Goal: Check status: Check status

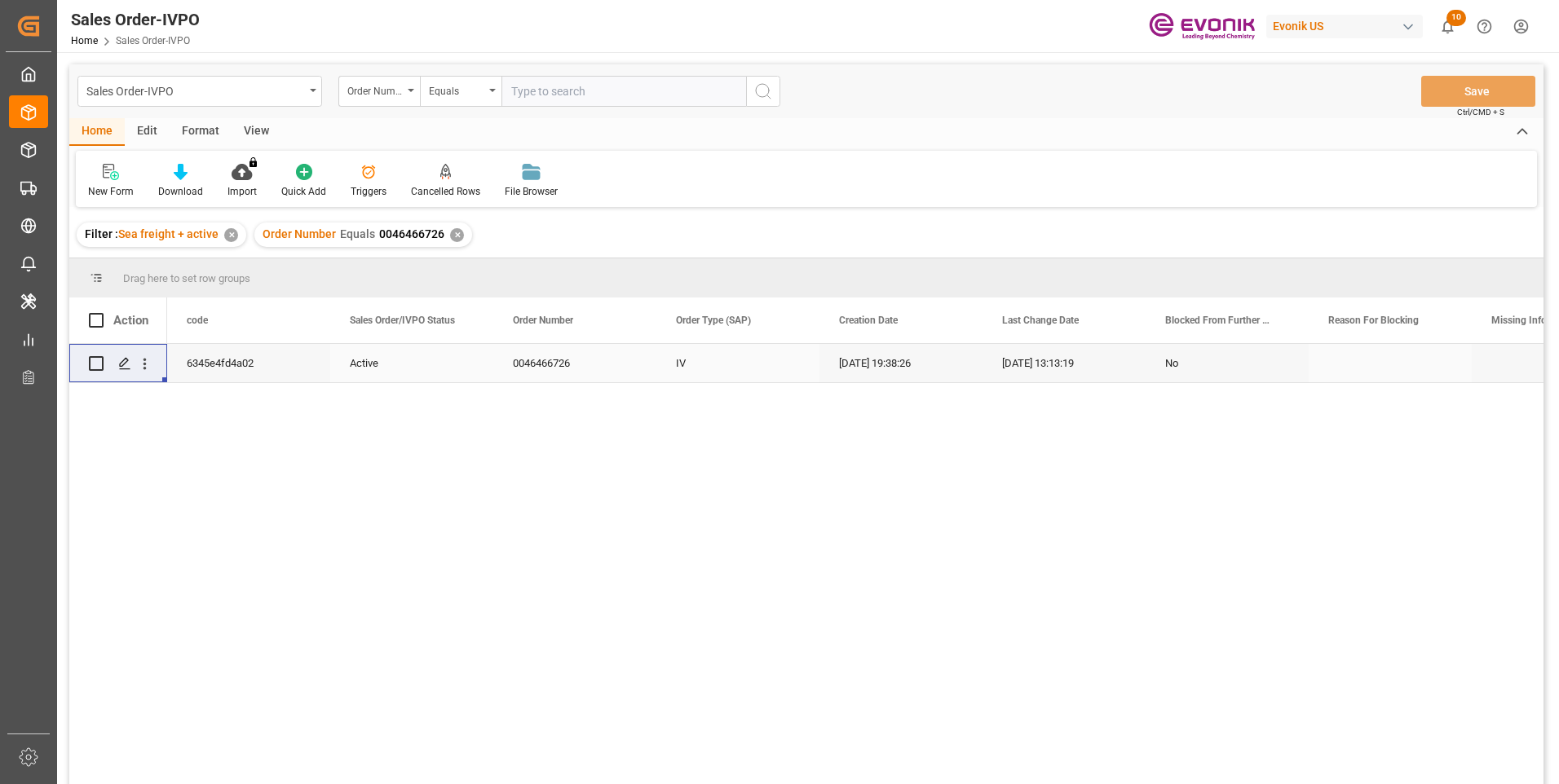
click at [557, 92] on input "text" at bounding box center [623, 91] width 244 height 31
paste input "46464919"
type input "0046464919"
click at [767, 97] on icon "search button" at bounding box center [764, 92] width 20 height 20
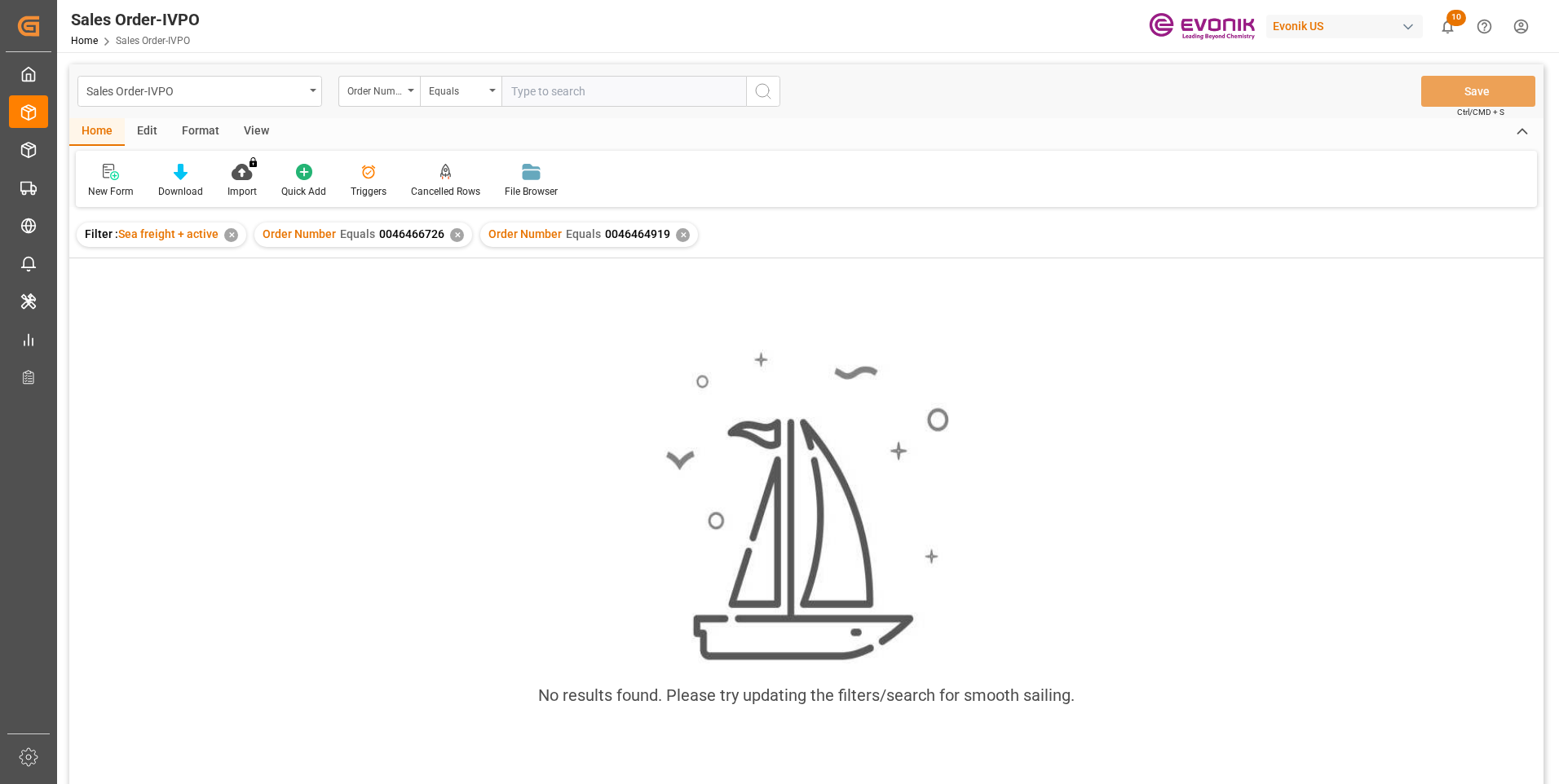
click at [455, 232] on div "✕" at bounding box center [458, 235] width 14 height 14
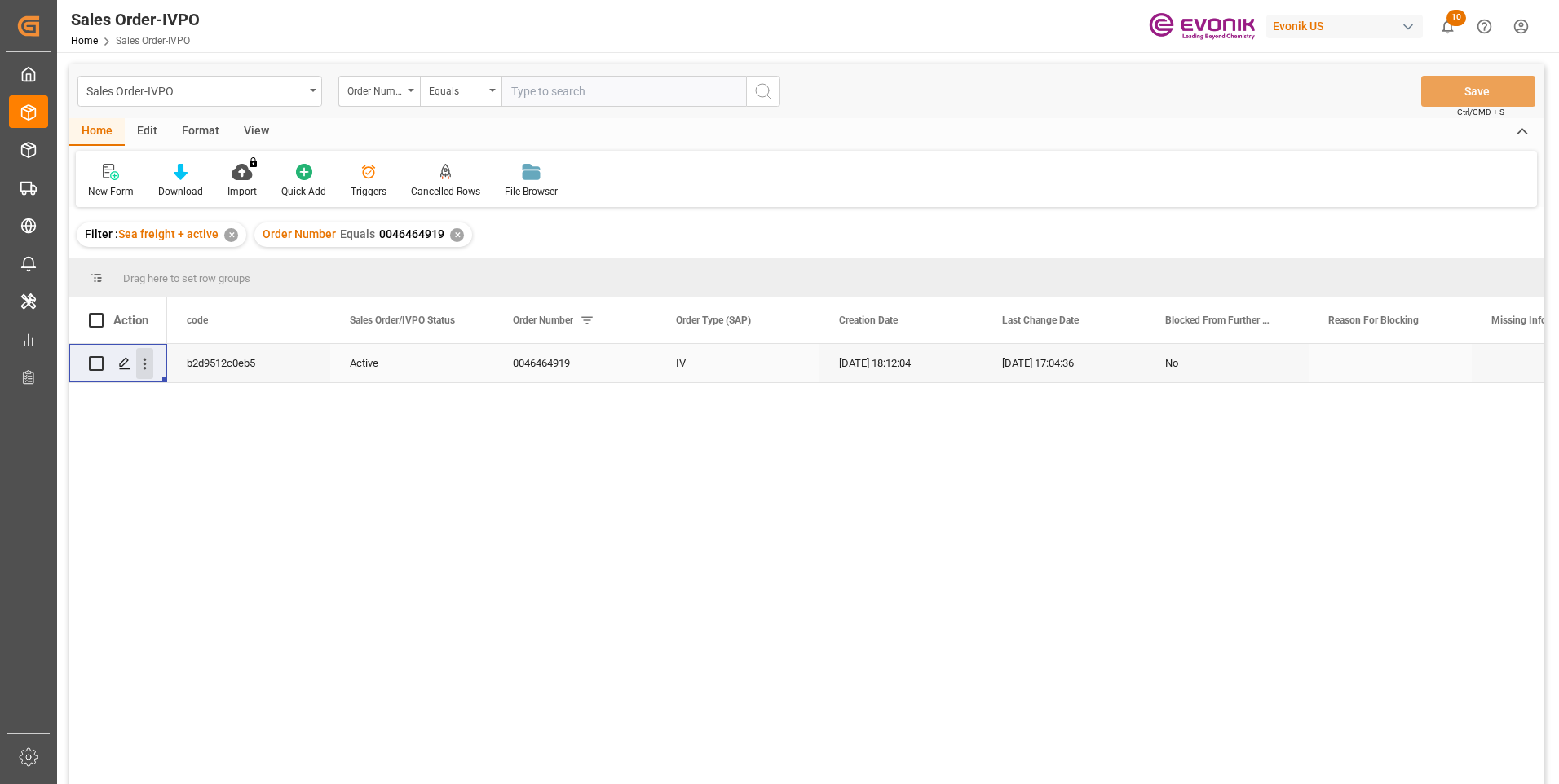
click at [153, 367] on icon "open menu" at bounding box center [145, 364] width 17 height 17
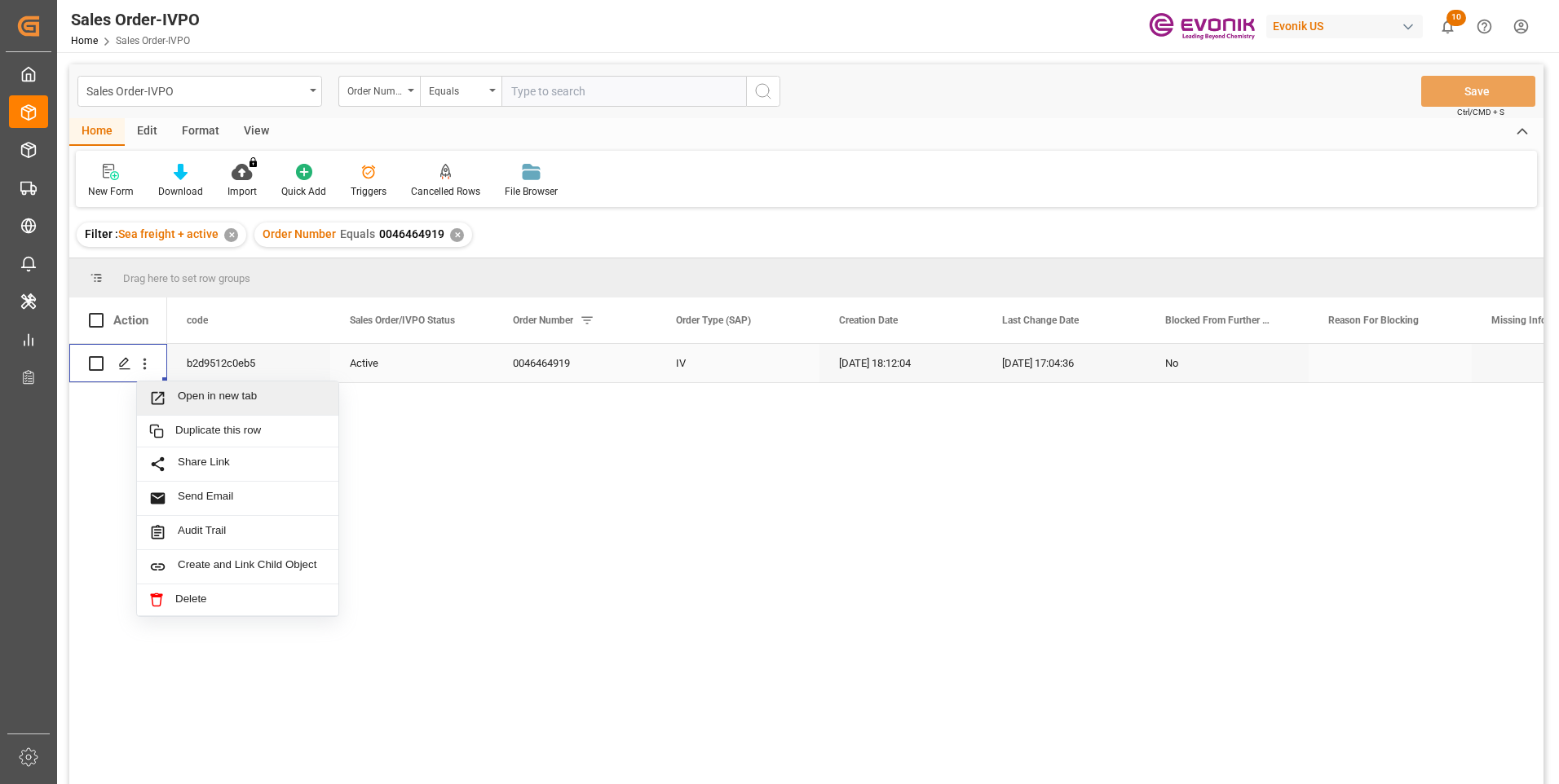
click at [181, 403] on span "Open in new tab" at bounding box center [251, 397] width 149 height 17
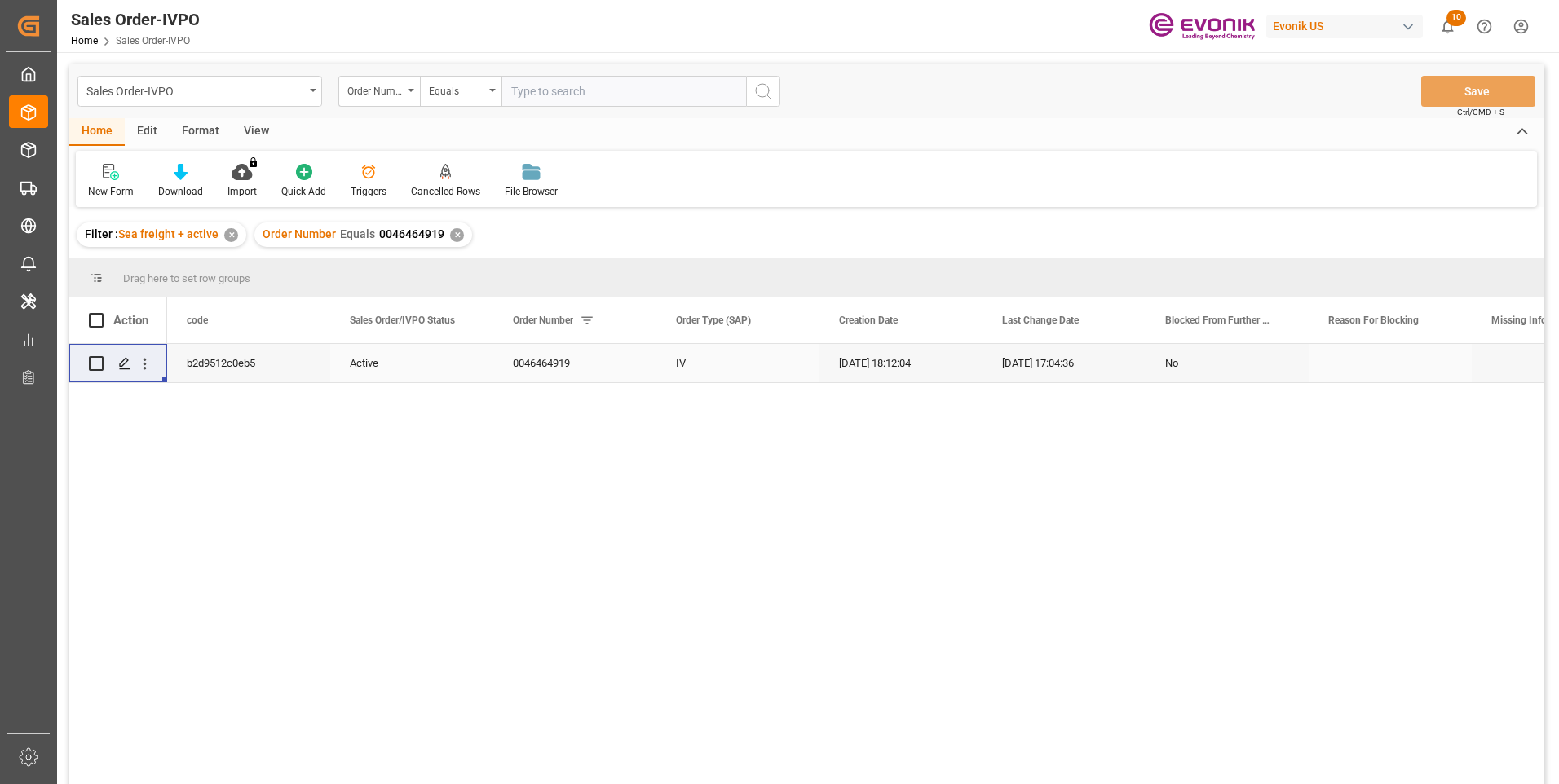
click at [556, 92] on input "text" at bounding box center [623, 91] width 244 height 31
paste input "46464928"
click at [509, 92] on input "46464928" at bounding box center [623, 91] width 244 height 31
type input "0046464928"
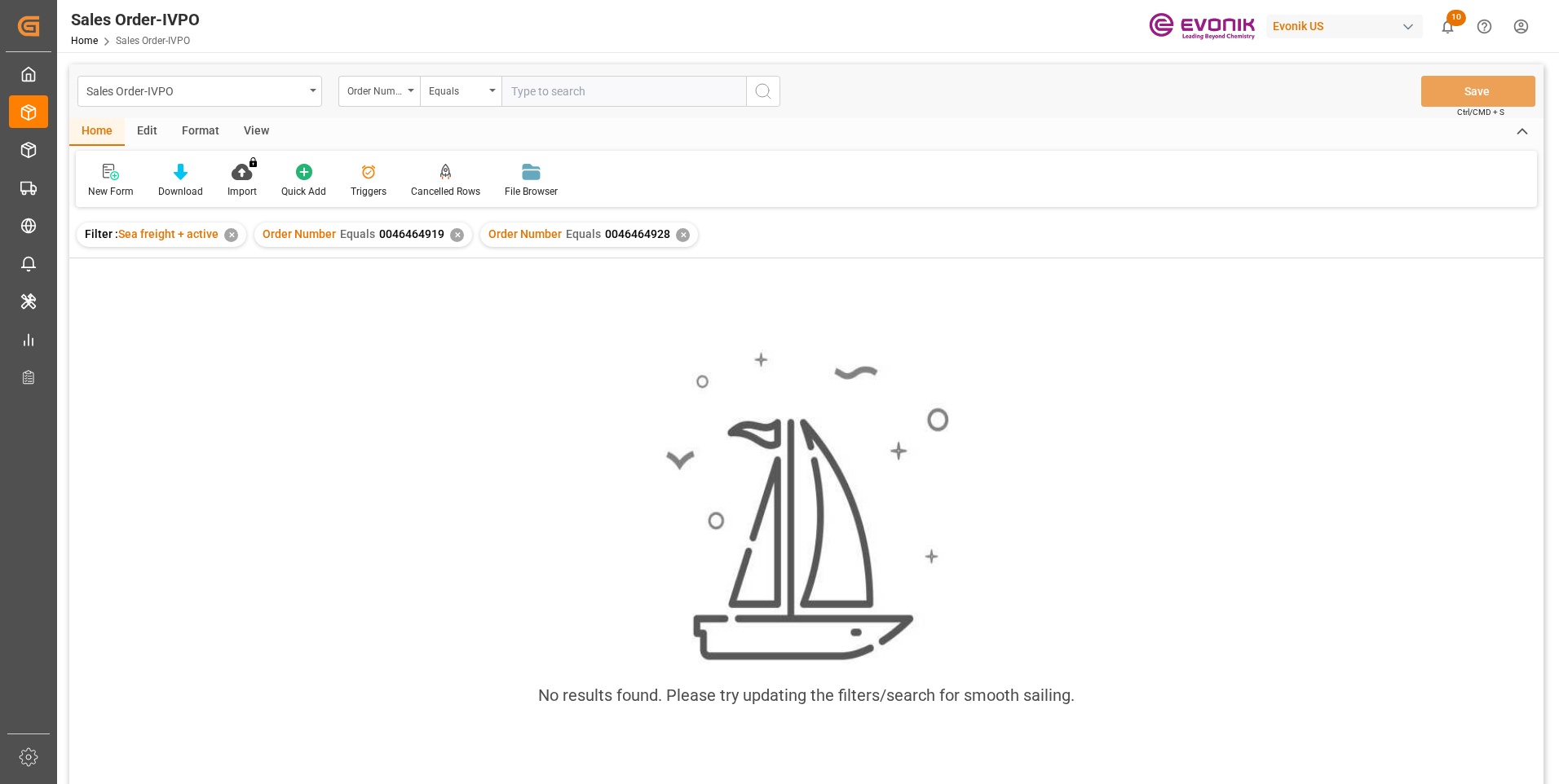
click at [451, 234] on div "✕" at bounding box center [458, 235] width 14 height 14
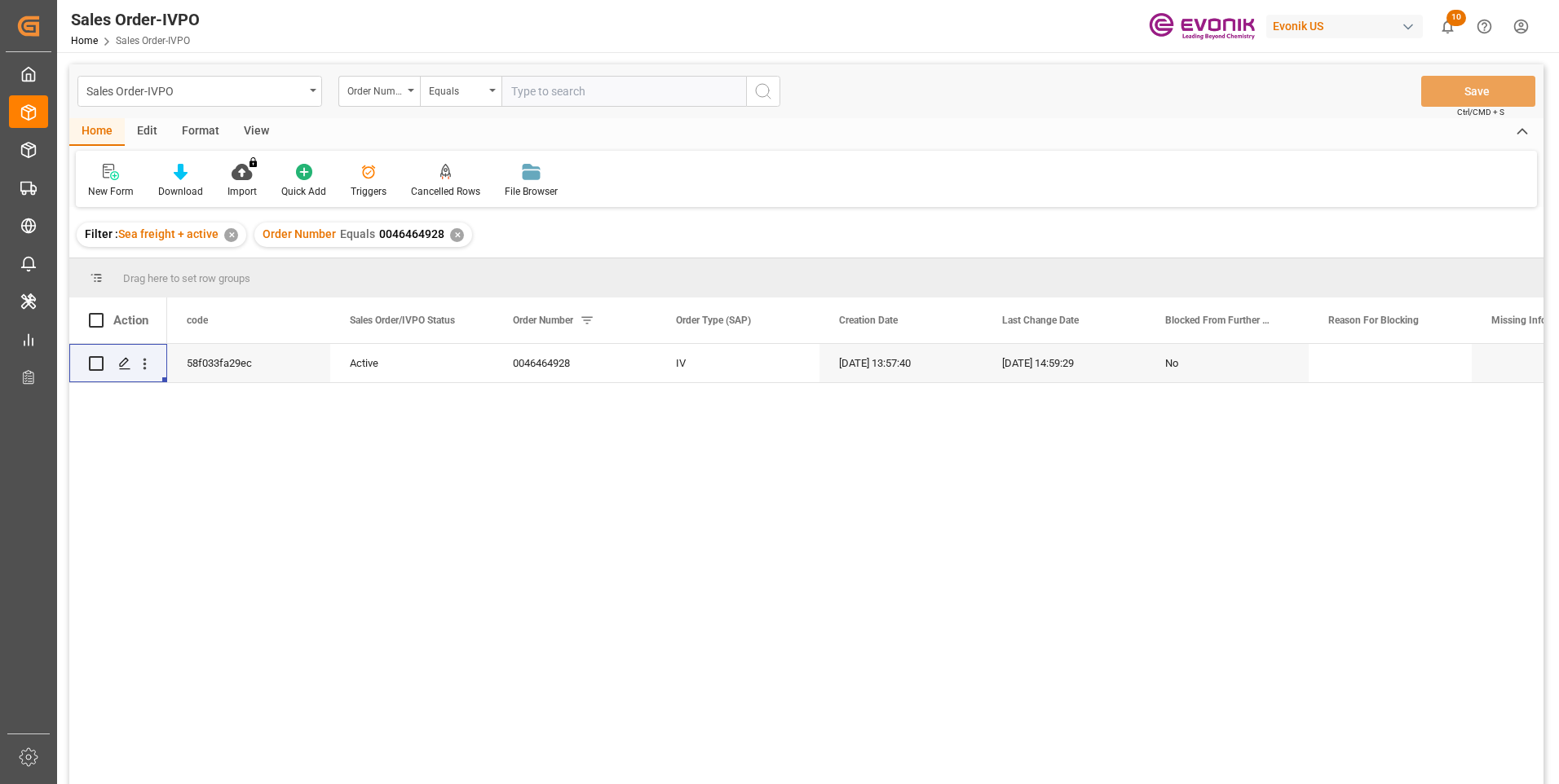
click at [587, 95] on input "text" at bounding box center [623, 91] width 244 height 31
paste input "46464931"
click at [511, 92] on input "46464931" at bounding box center [623, 91] width 244 height 31
type input "0046464931"
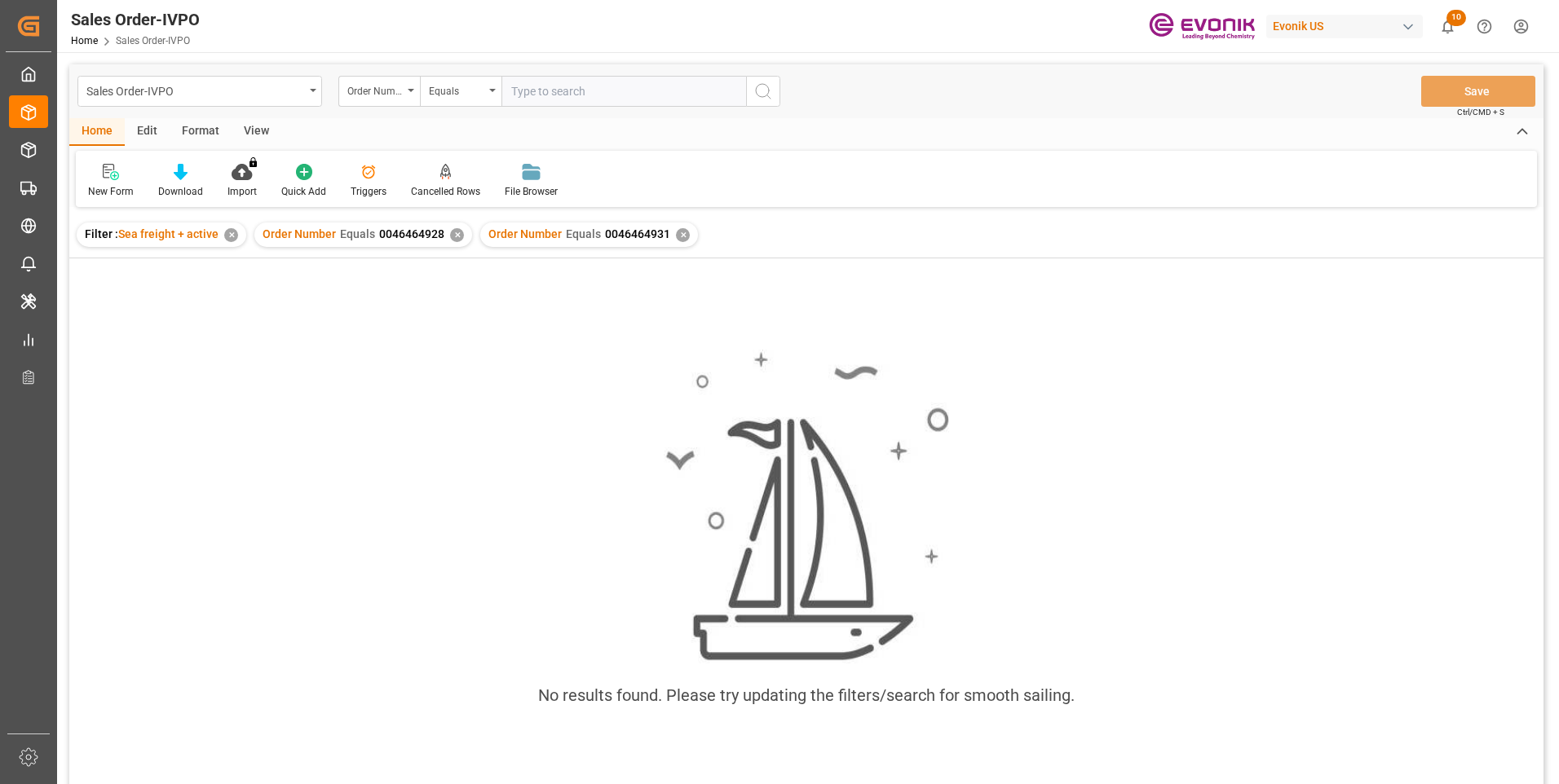
click at [460, 230] on div "Order Number Equals 0046464928 ✕" at bounding box center [363, 234] width 217 height 25
click at [451, 237] on div "✕" at bounding box center [458, 235] width 14 height 14
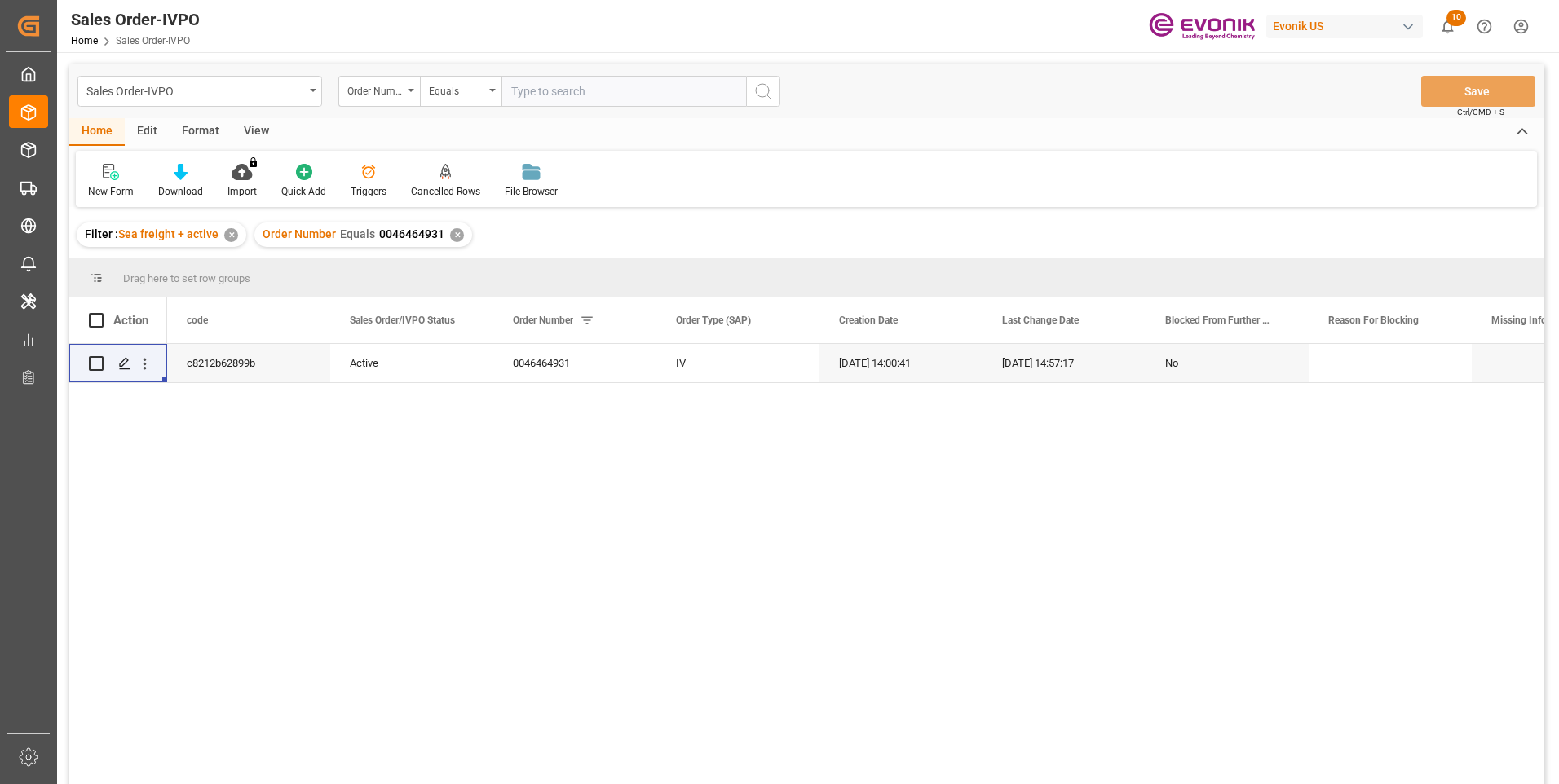
click at [535, 91] on input "text" at bounding box center [623, 91] width 244 height 31
click at [561, 91] on input "text" at bounding box center [623, 91] width 244 height 31
paste input "0046464931"
type input "0046464931"
click at [148, 363] on icon "open menu" at bounding box center [145, 364] width 17 height 17
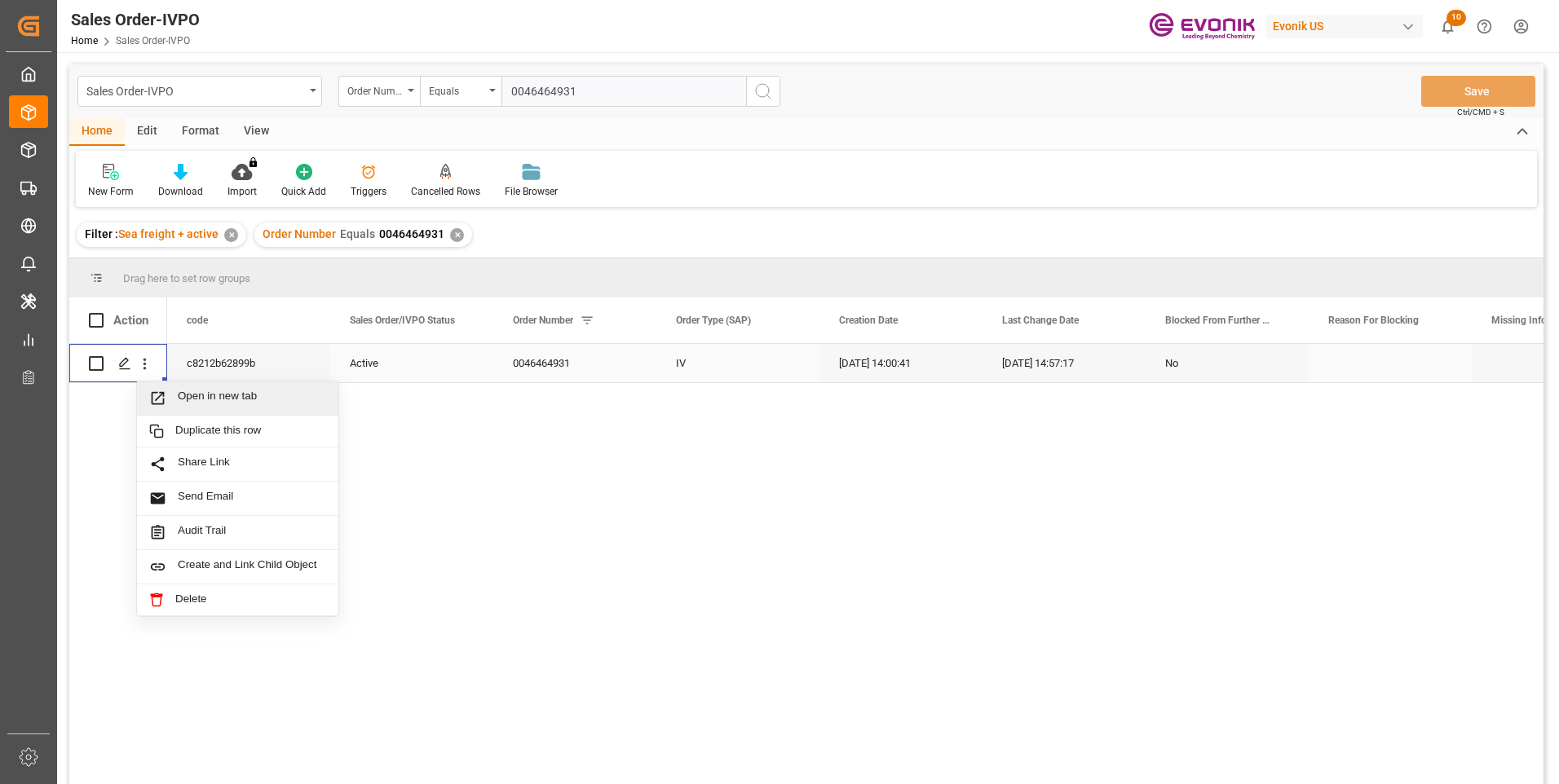
click at [216, 386] on div "Open in new tab" at bounding box center [237, 398] width 201 height 34
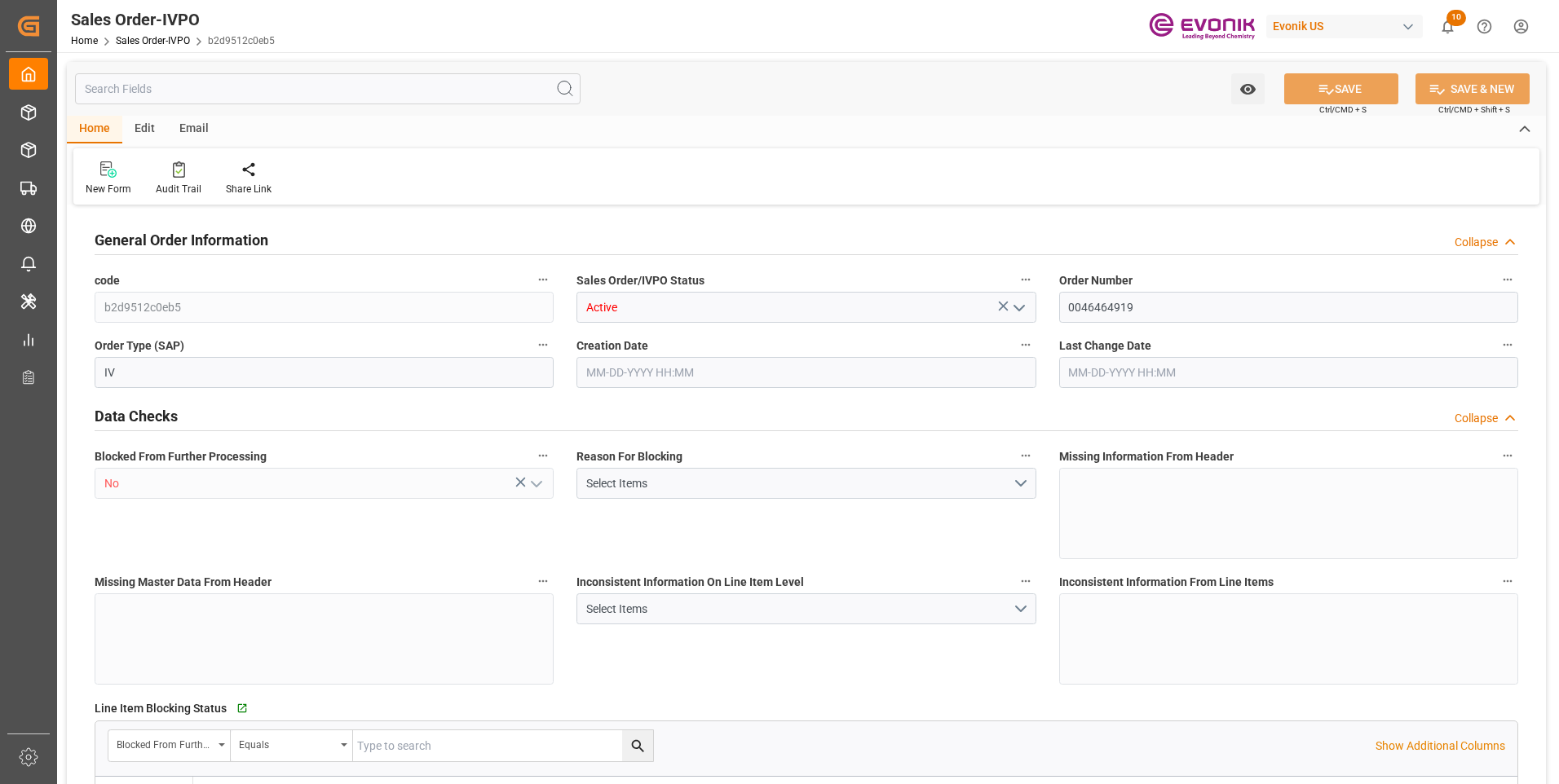
type input "KRPUS"
type input "0"
type input "1"
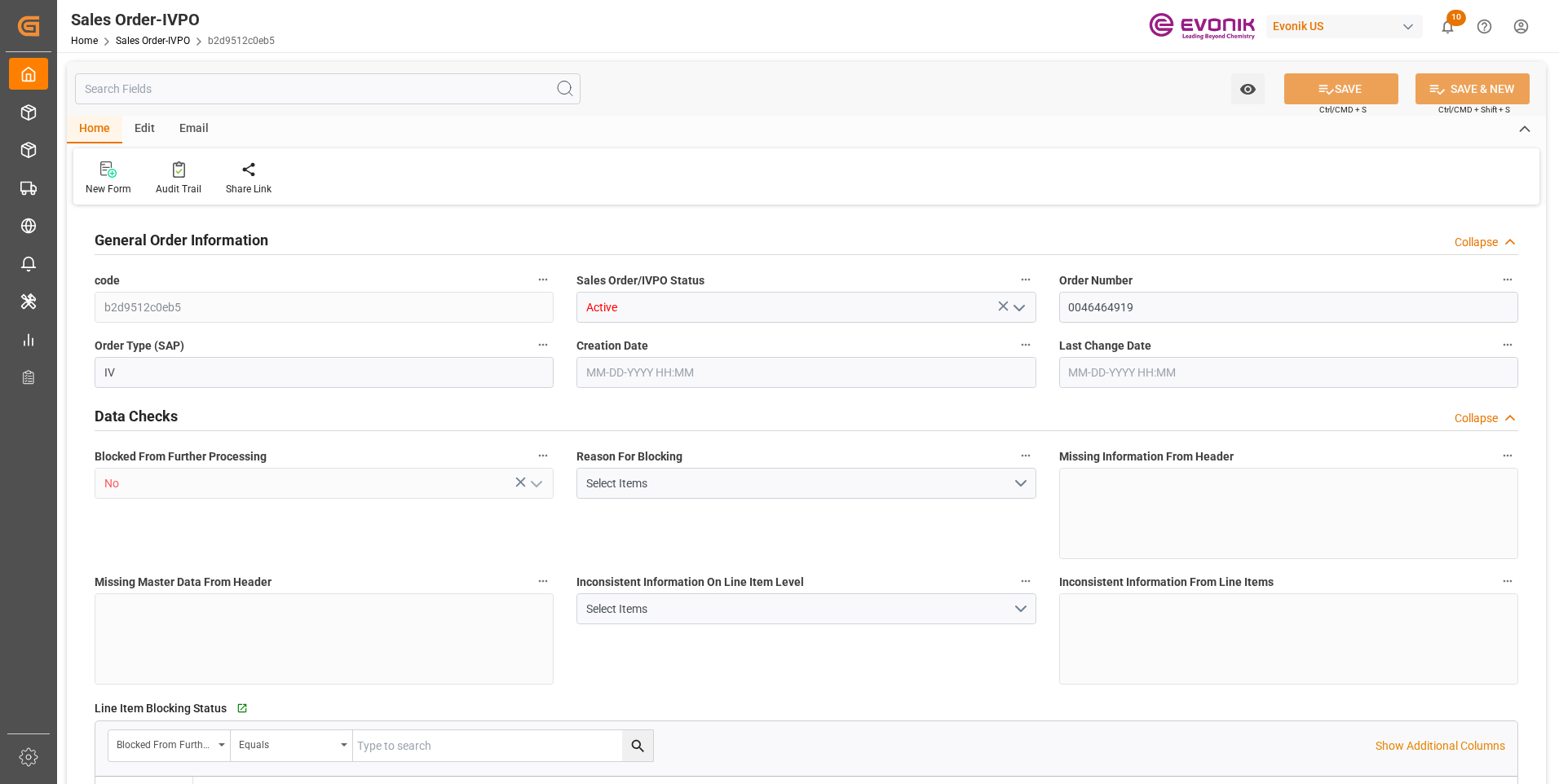
type input "6801.496"
type input "16.0939"
type input "17000"
type input "30"
type input "08-08-2025 18:12"
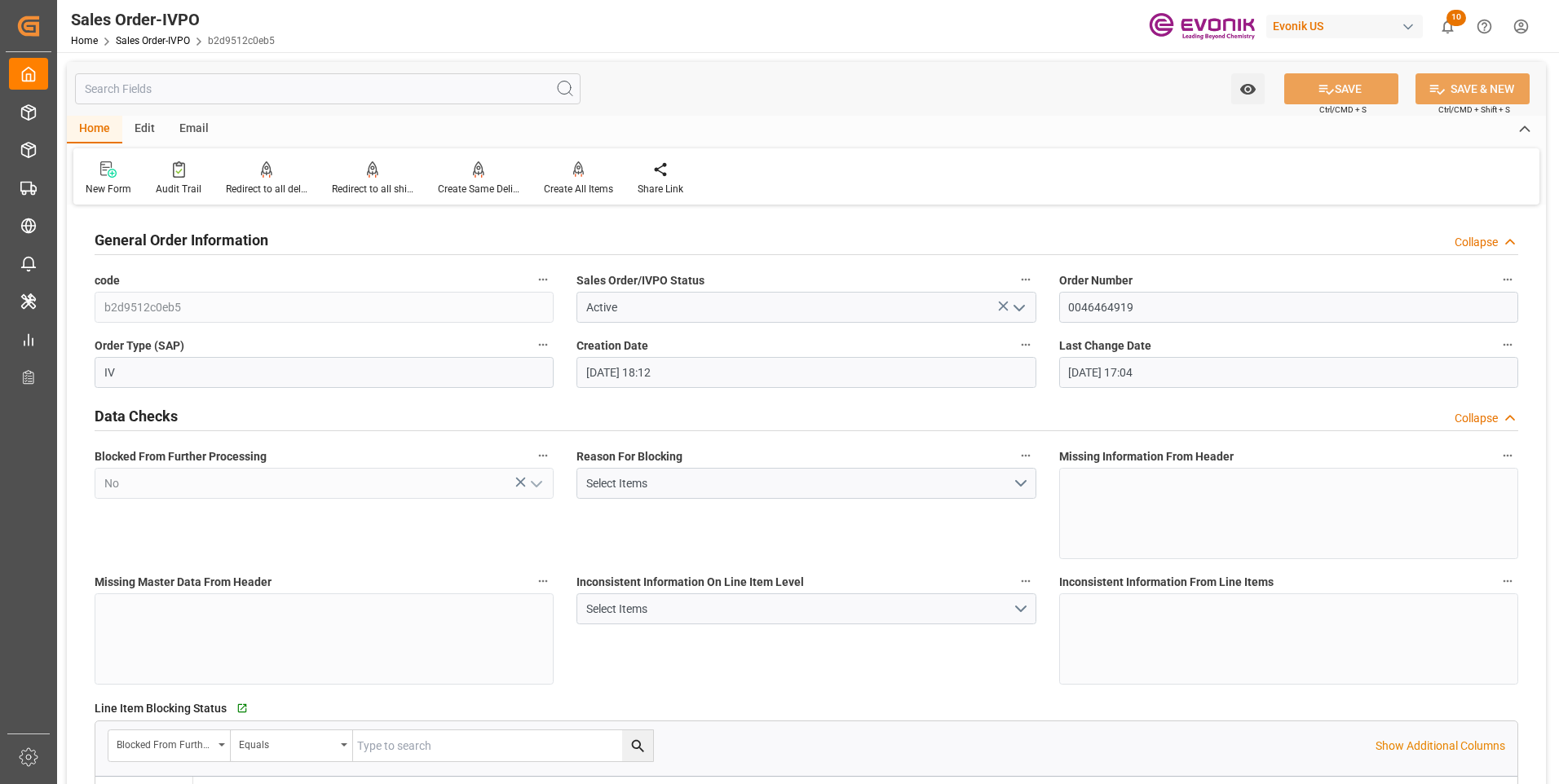
type input "08-18-2025 17:04"
click at [275, 185] on div "Redirect to all deliveries" at bounding box center [267, 188] width 82 height 15
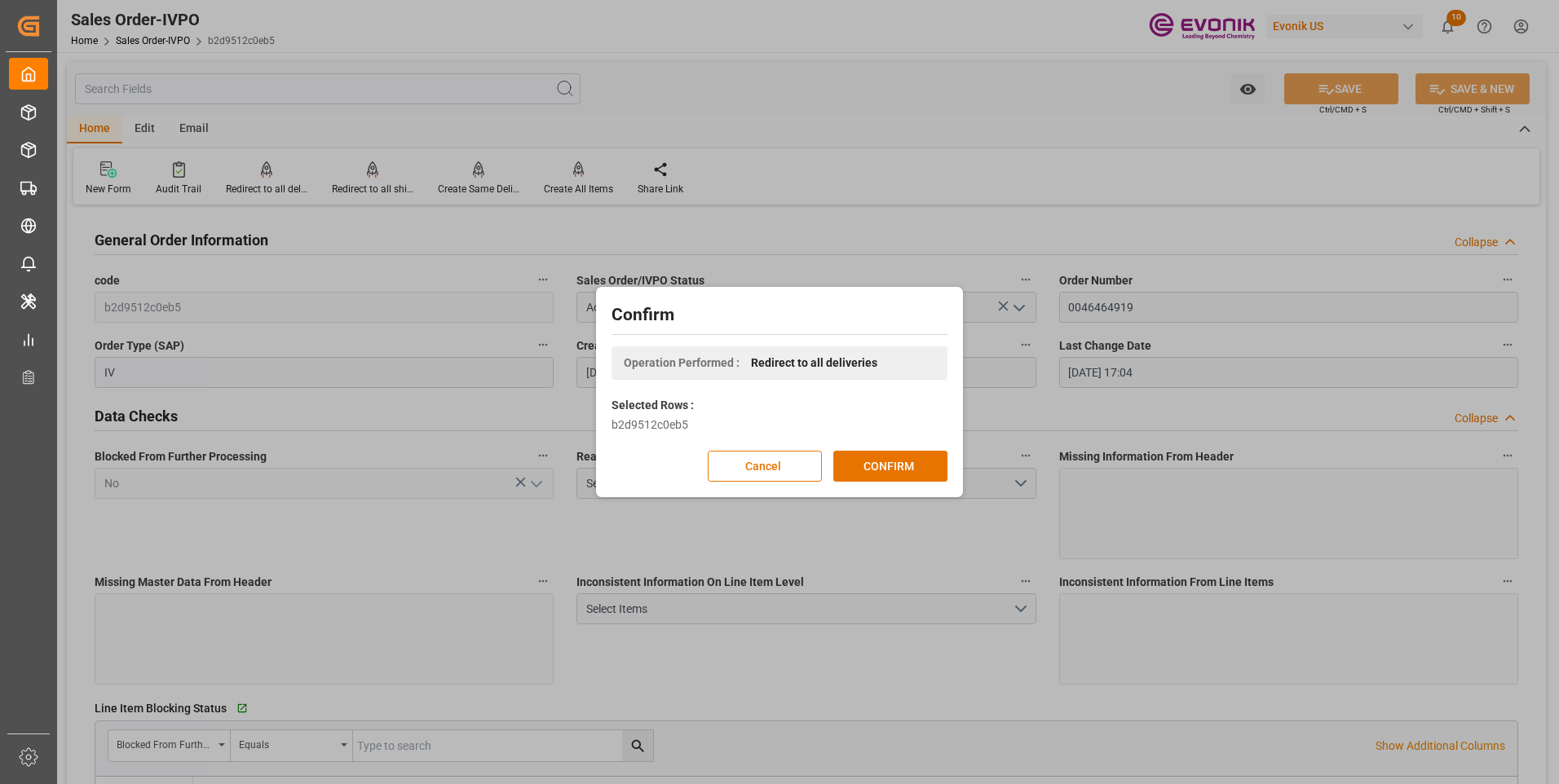
click at [964, 92] on div "Confirm Operation Performed : Redirect to all deliveries Selected Rows : b2d951…" at bounding box center [780, 392] width 1559 height 784
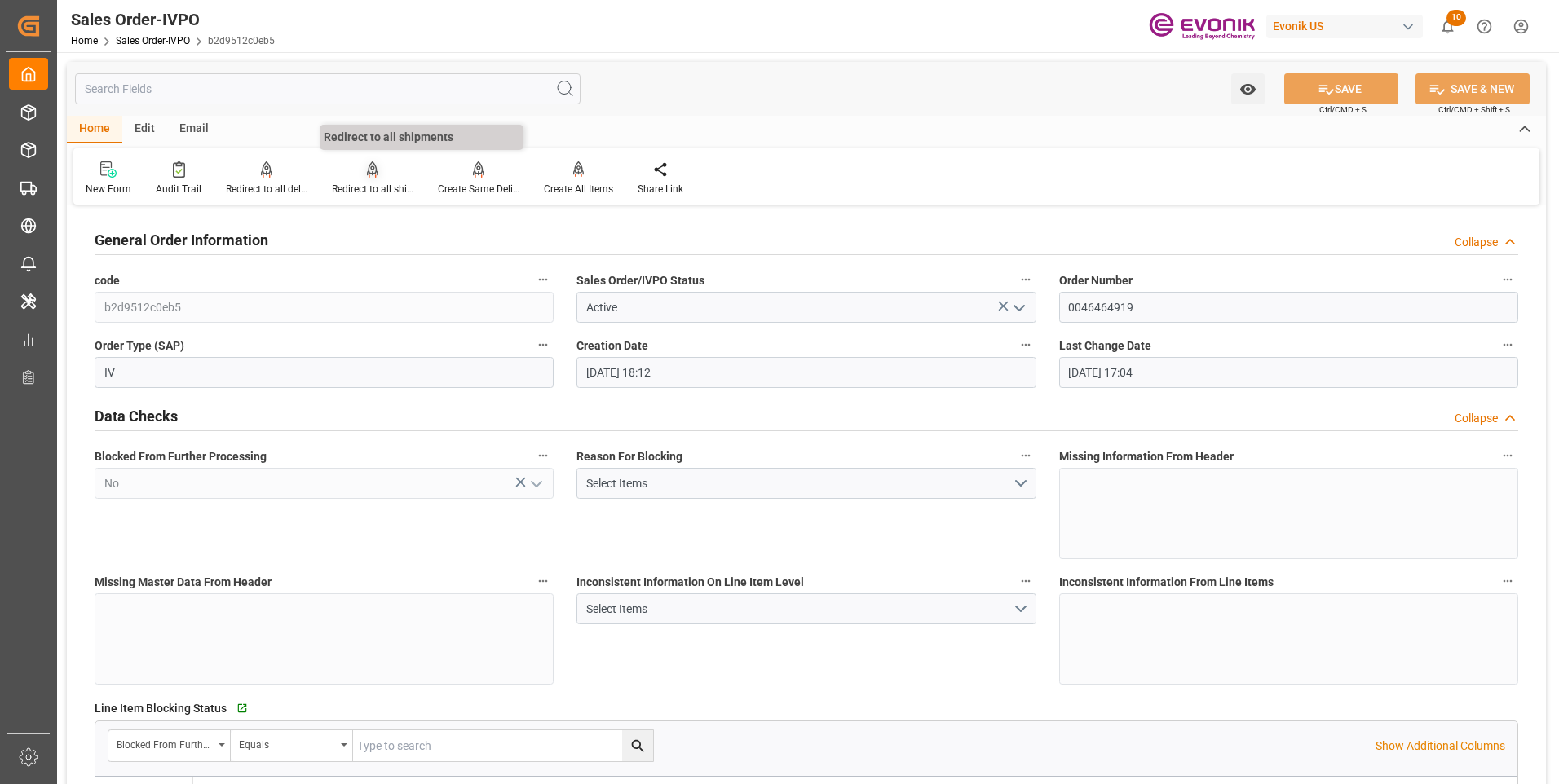
click at [372, 194] on div "Redirect to all shipments" at bounding box center [373, 188] width 82 height 15
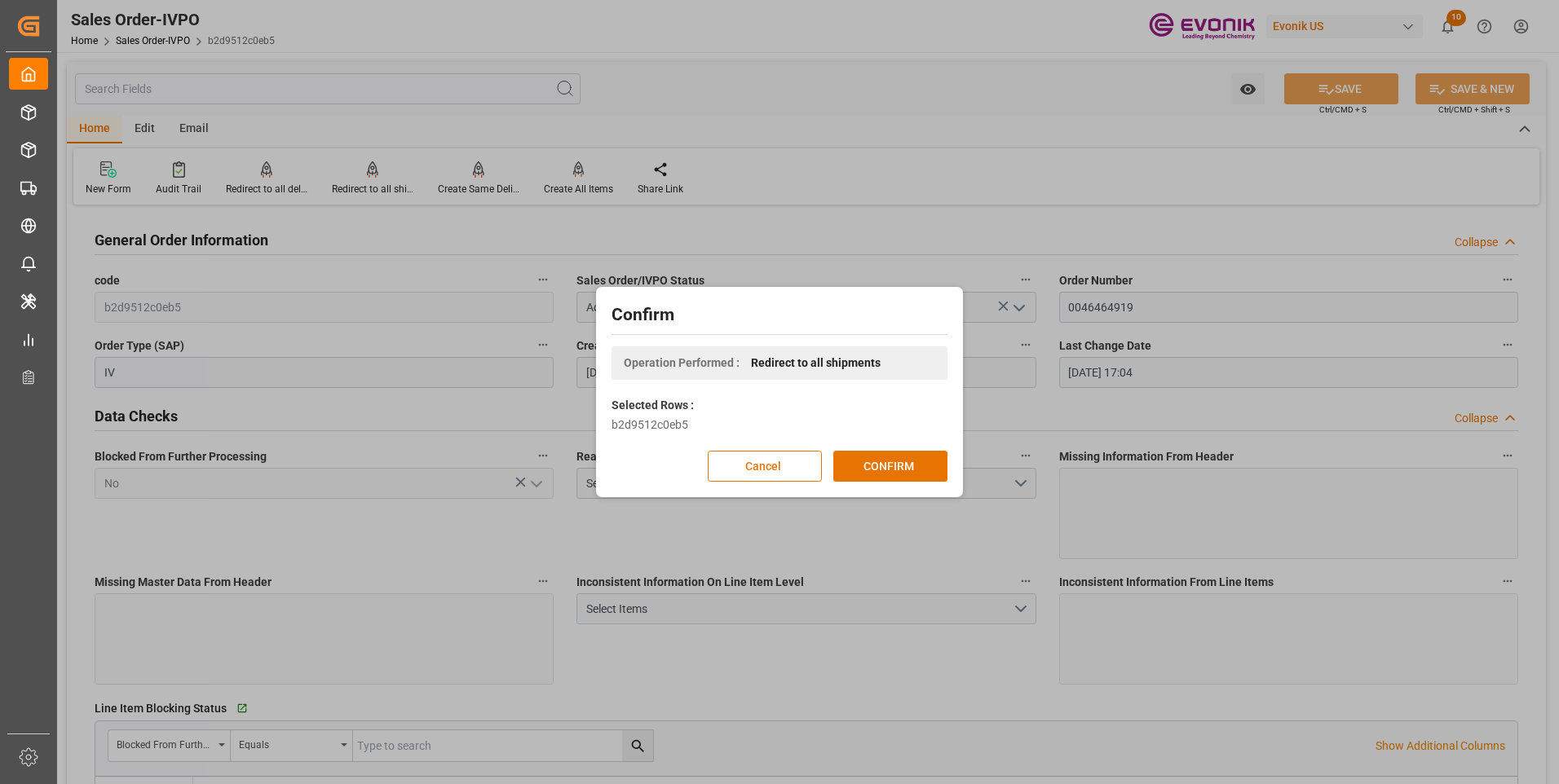
click at [905, 495] on div "Confirm Operation Performed : Redirect to all shipments Selected Rows : b2d9512…" at bounding box center [780, 392] width 367 height 210
click at [892, 473] on button "CONFIRM" at bounding box center [890, 465] width 115 height 31
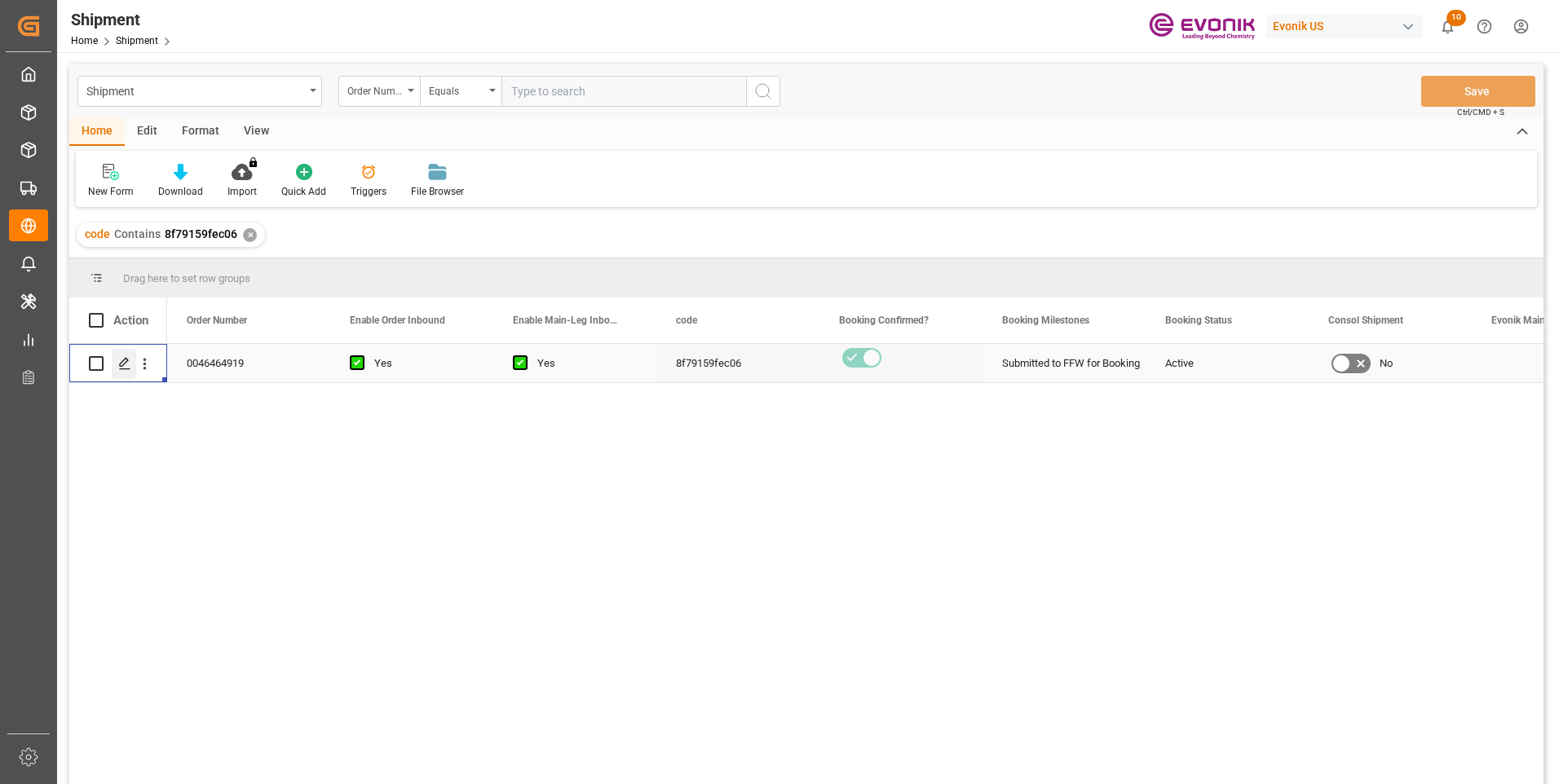
click at [121, 363] on icon "Press SPACE to select this row." at bounding box center [125, 363] width 13 height 13
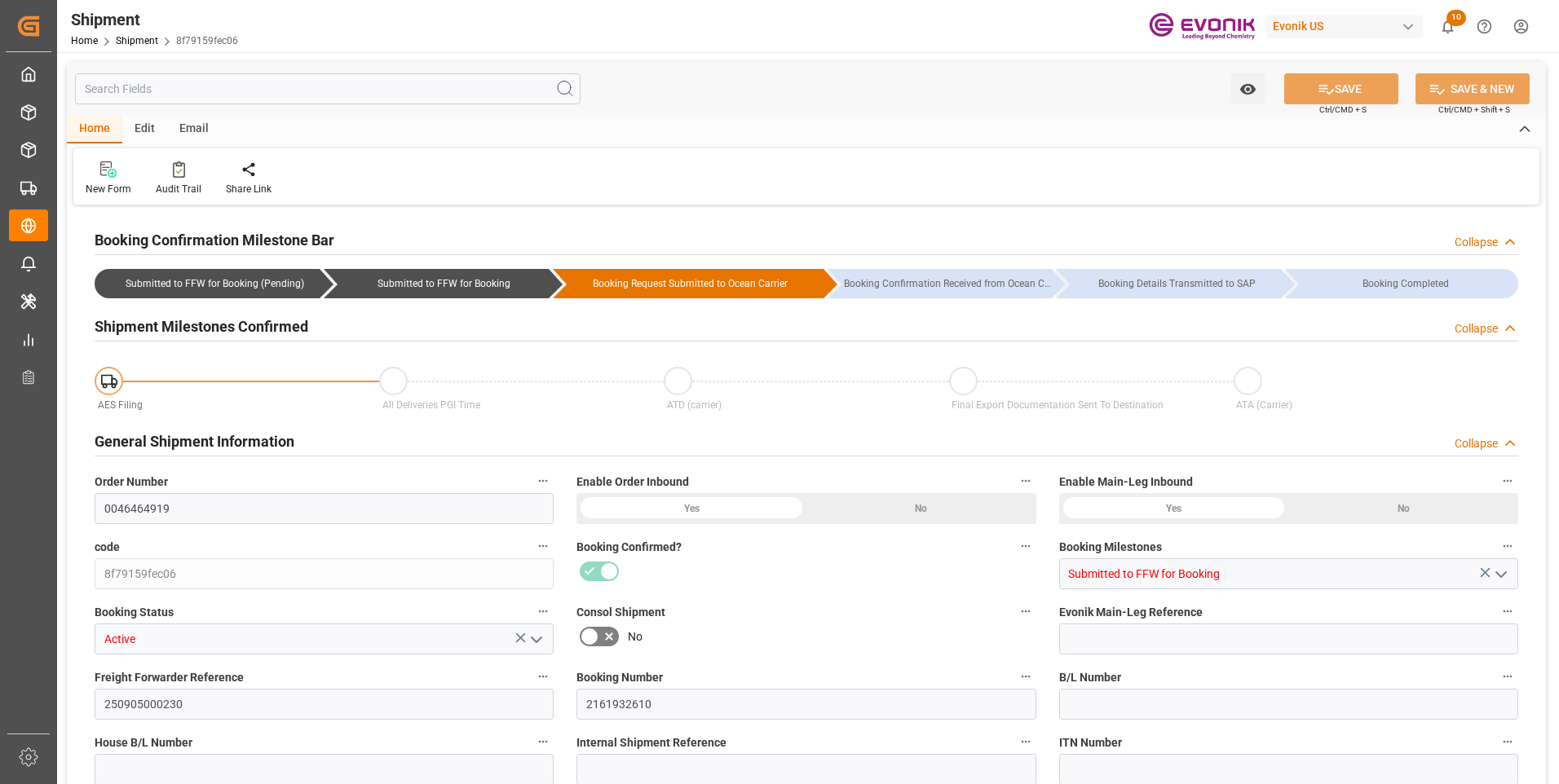
type input "AC Containerline"
type input "AC Containerline GmbH"
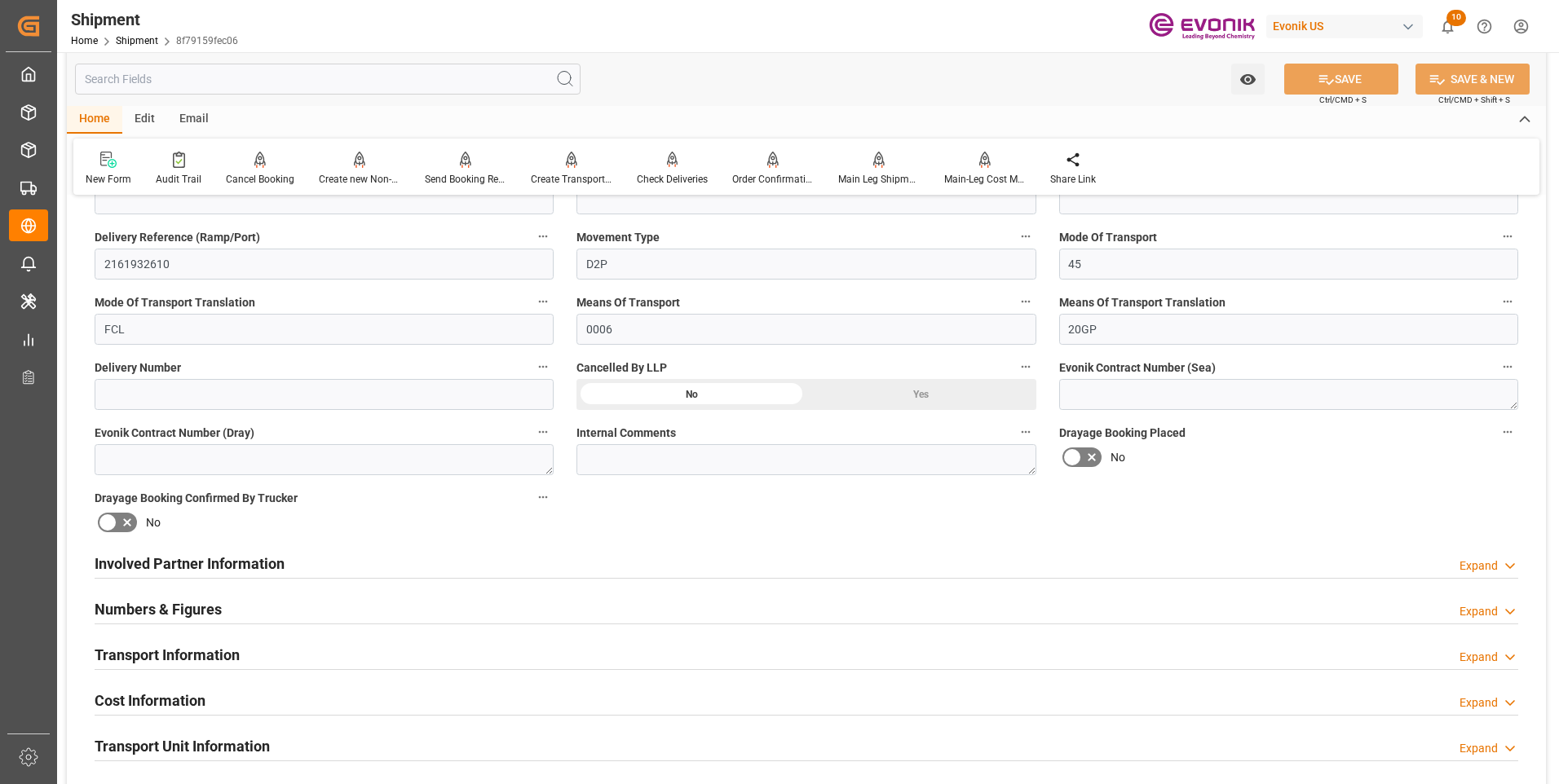
scroll to position [652, 0]
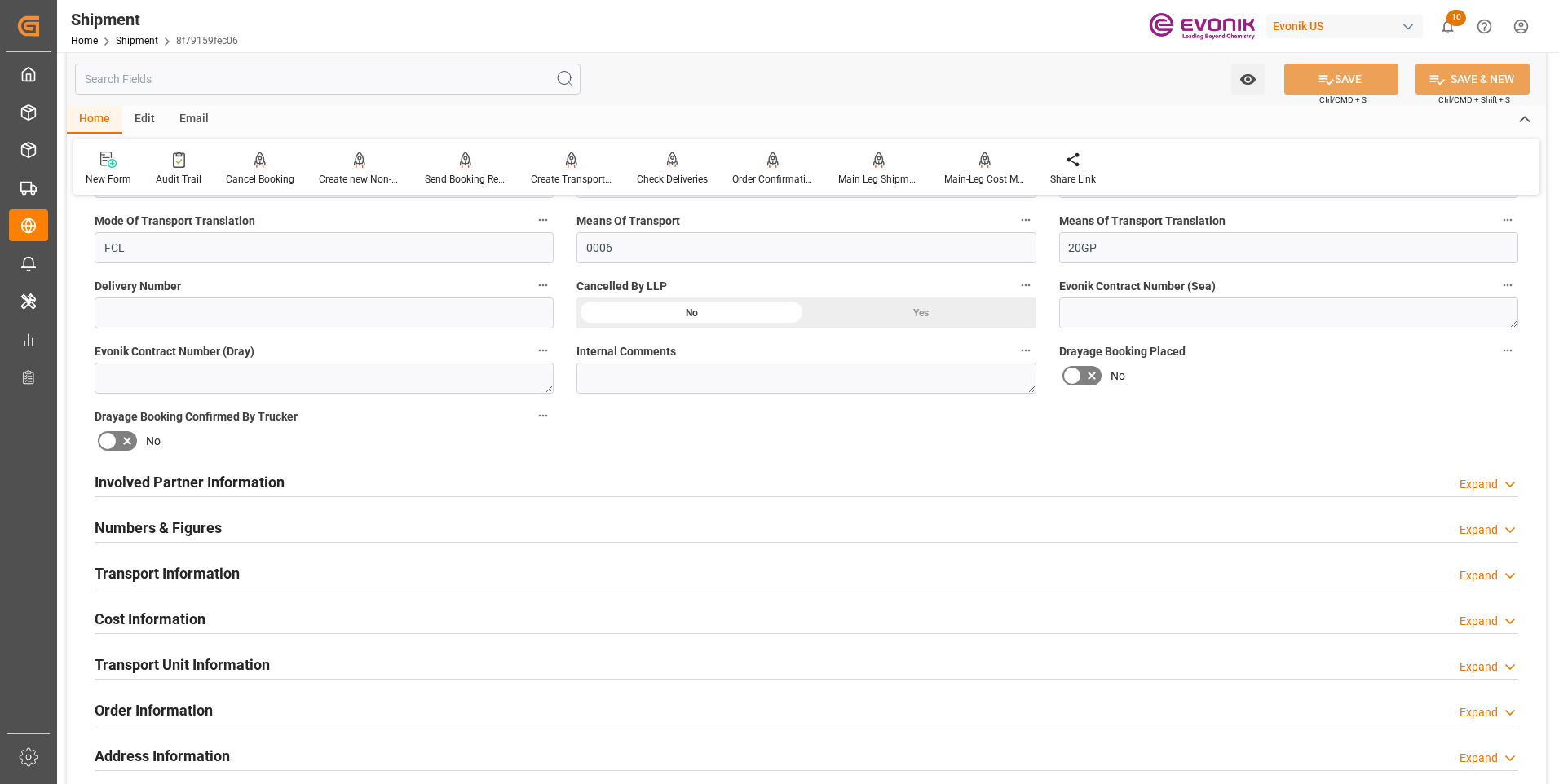
click at [284, 483] on h2 "Involved Partner Information" at bounding box center [189, 482] width 190 height 22
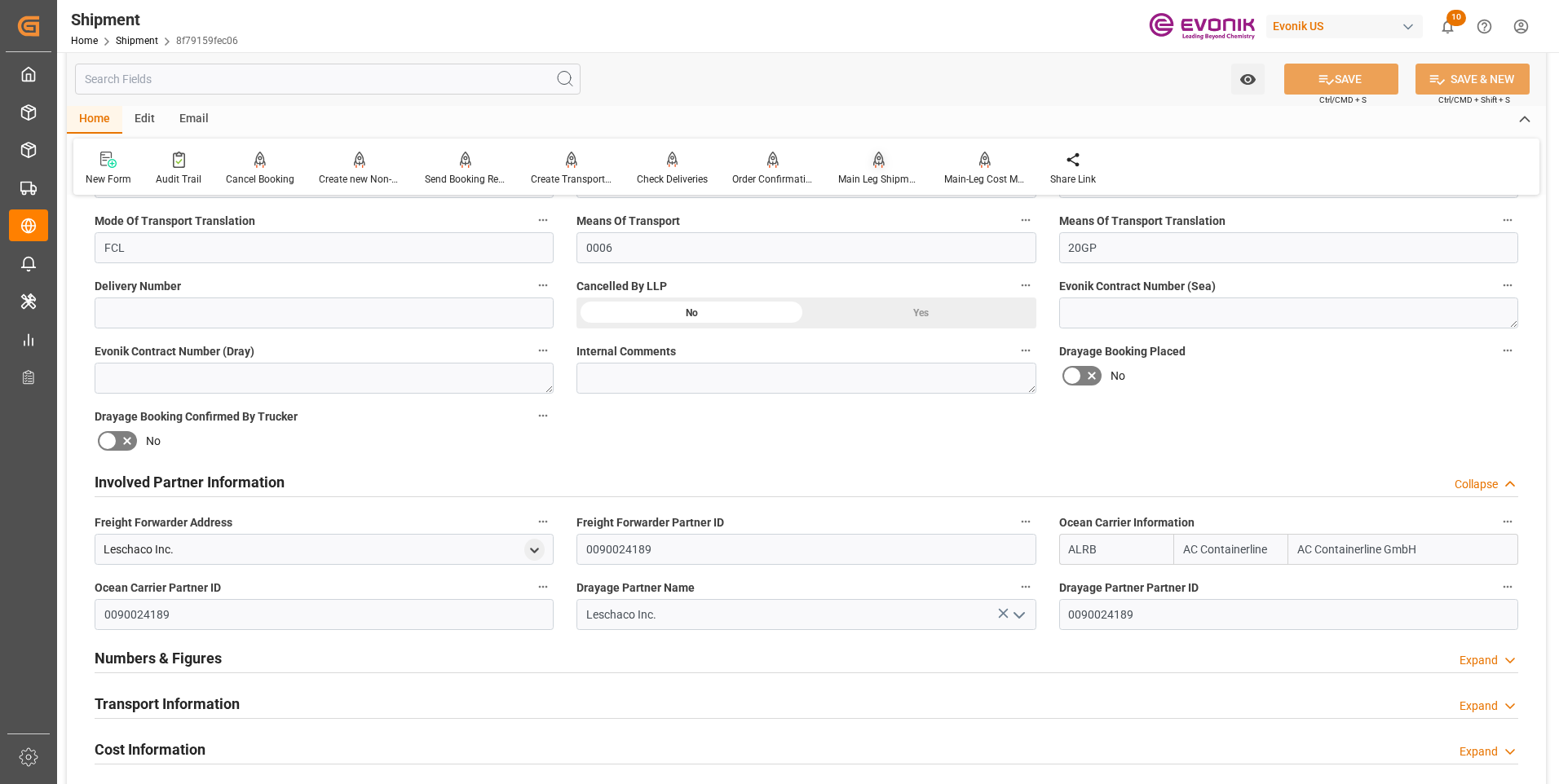
click at [880, 175] on div "Main Leg Shipment" at bounding box center [879, 179] width 82 height 15
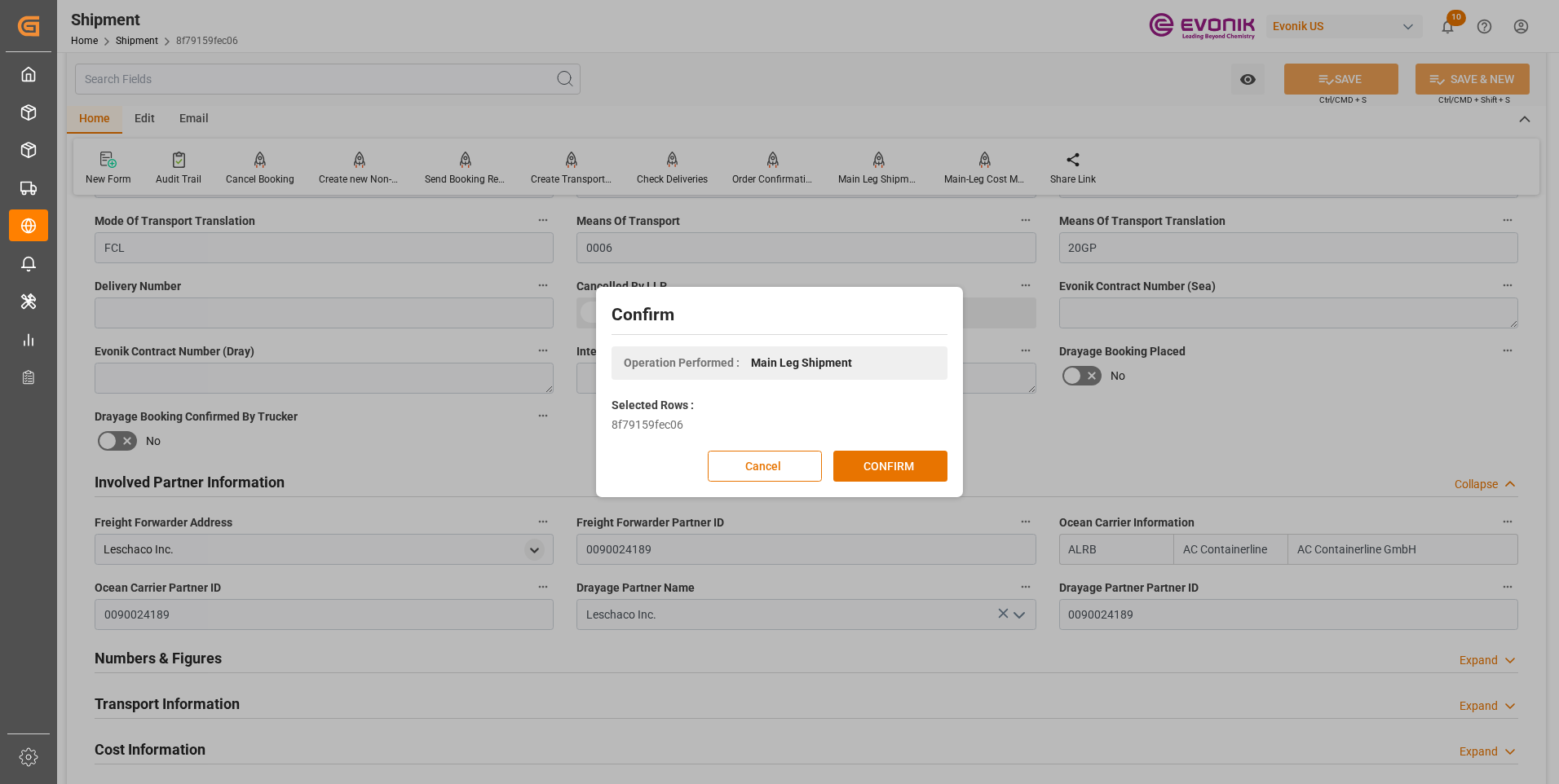
click at [1143, 401] on div "Confirm Operation Performed : Main Leg Shipment Selected Rows : 8f79159fec06 Ca…" at bounding box center [780, 392] width 1559 height 784
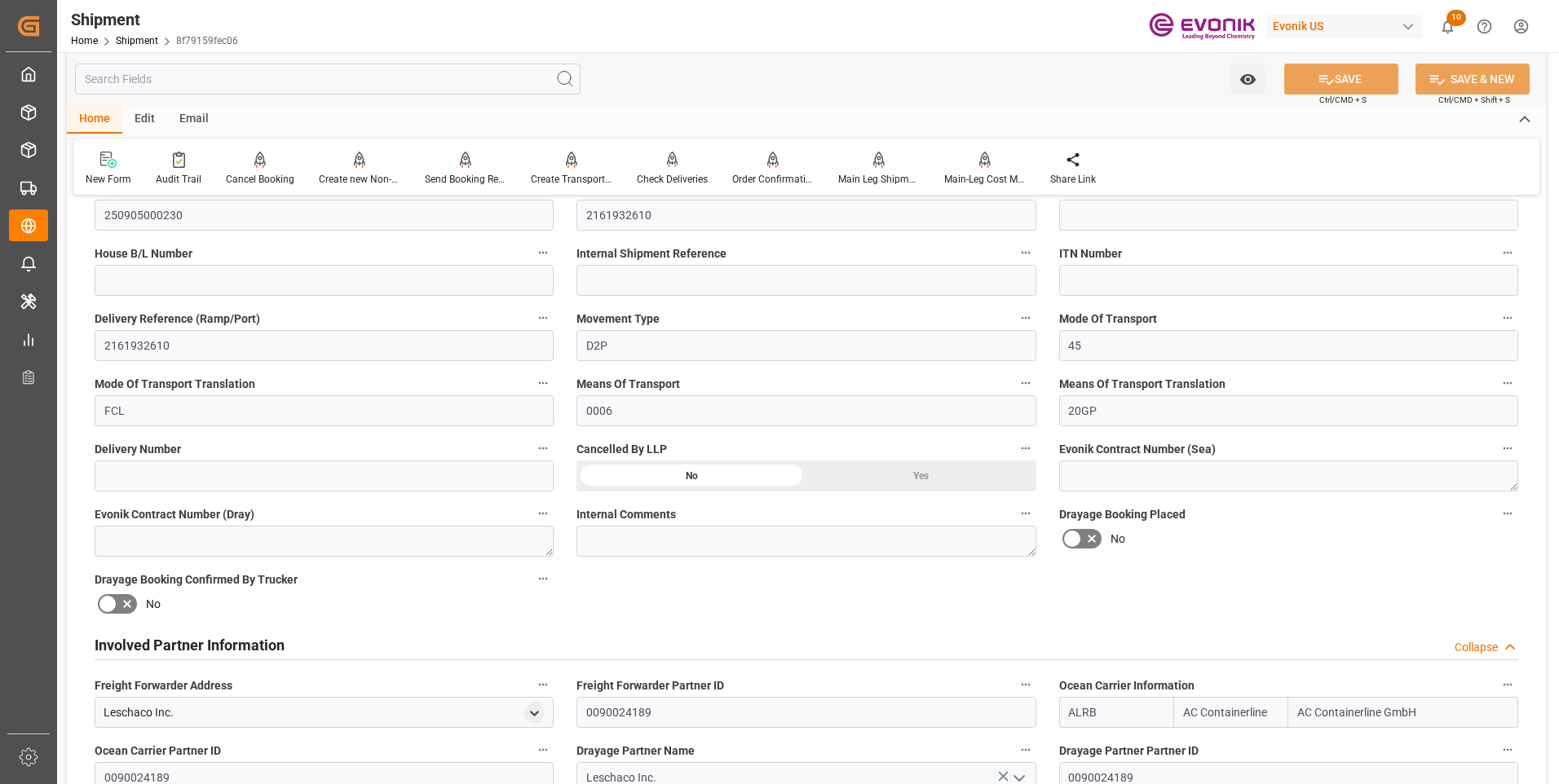
scroll to position [326, 0]
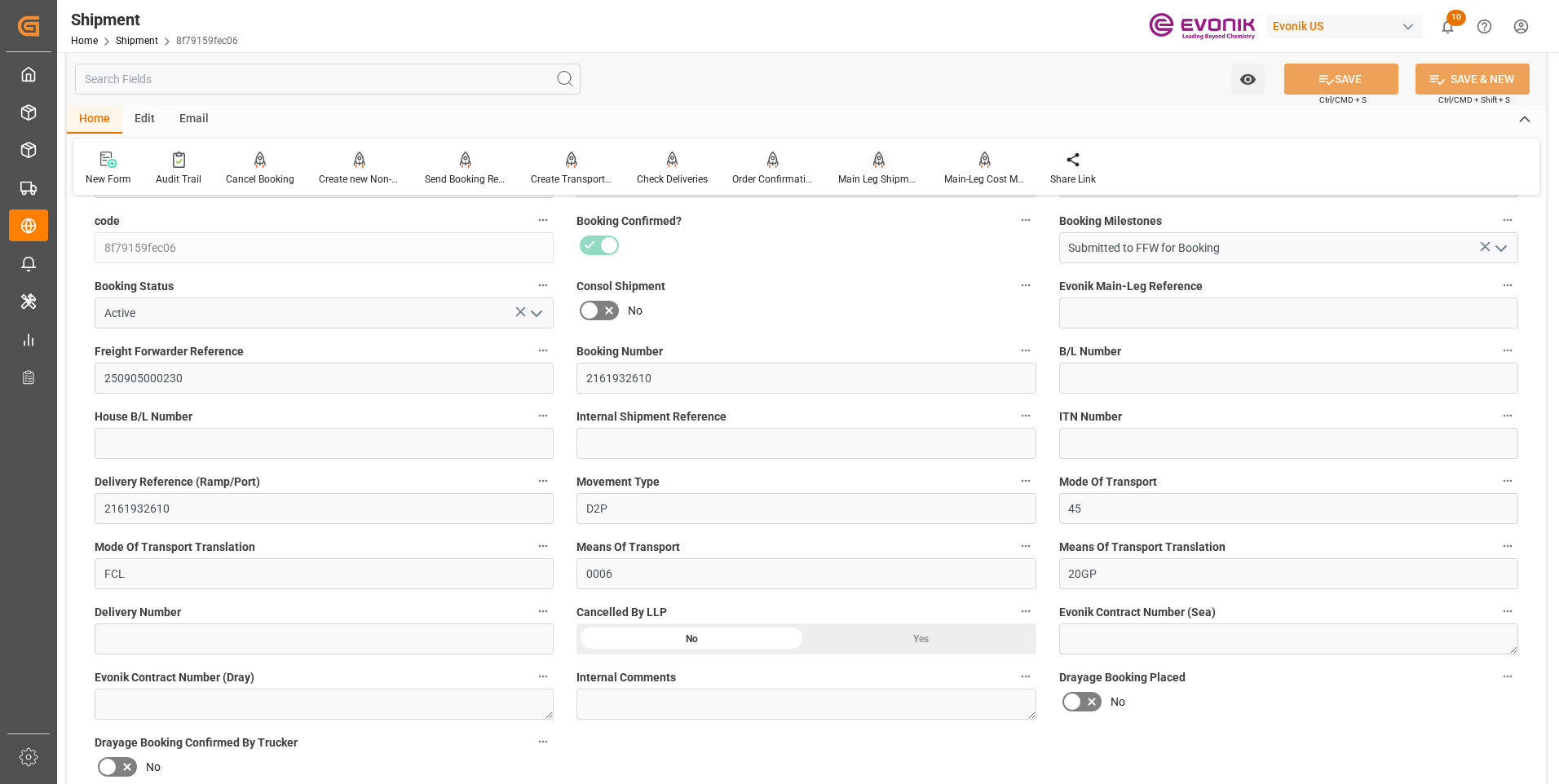
click at [865, 163] on div at bounding box center [879, 158] width 82 height 17
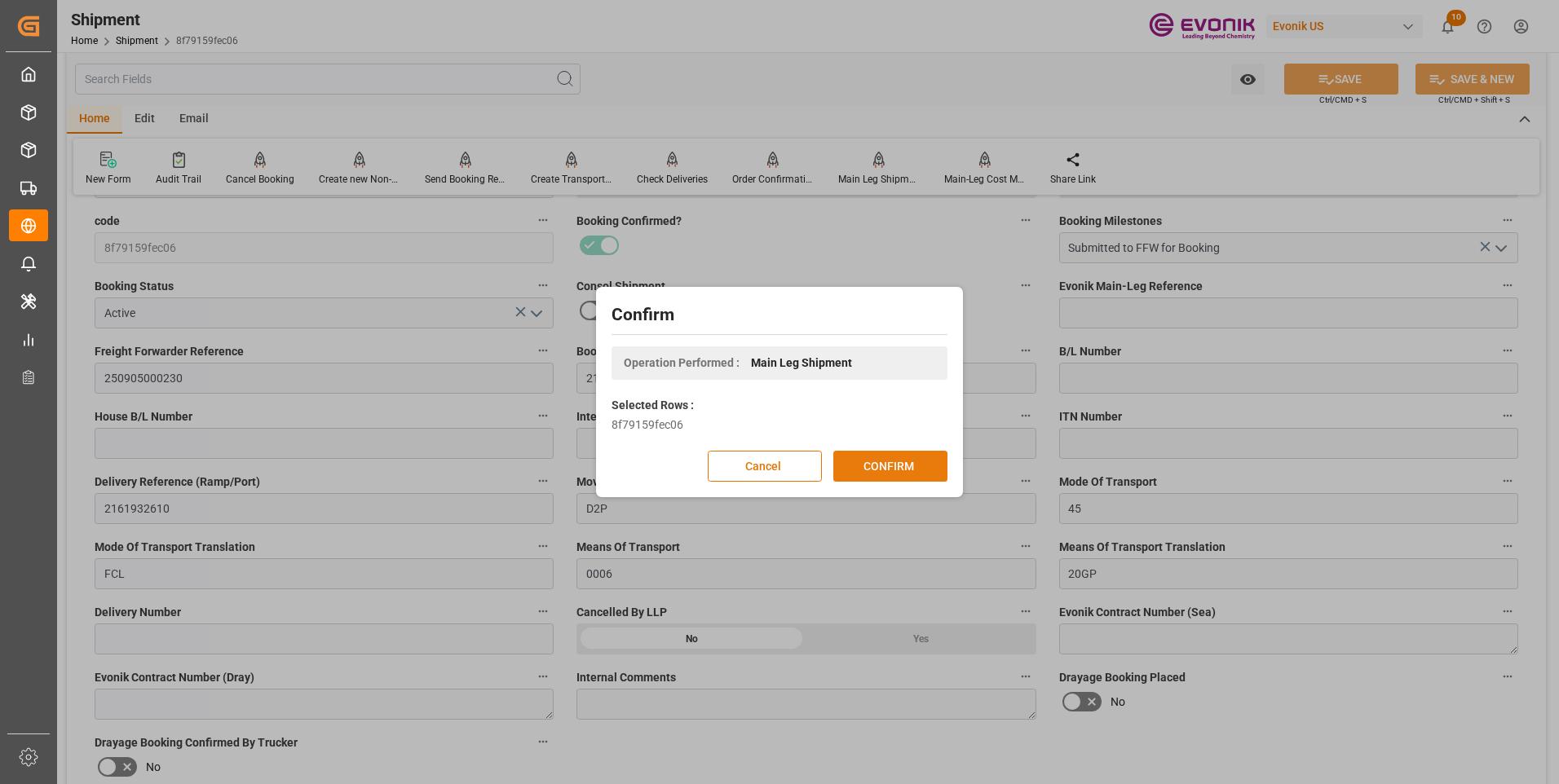
click at [886, 462] on button "CONFIRM" at bounding box center [890, 465] width 115 height 31
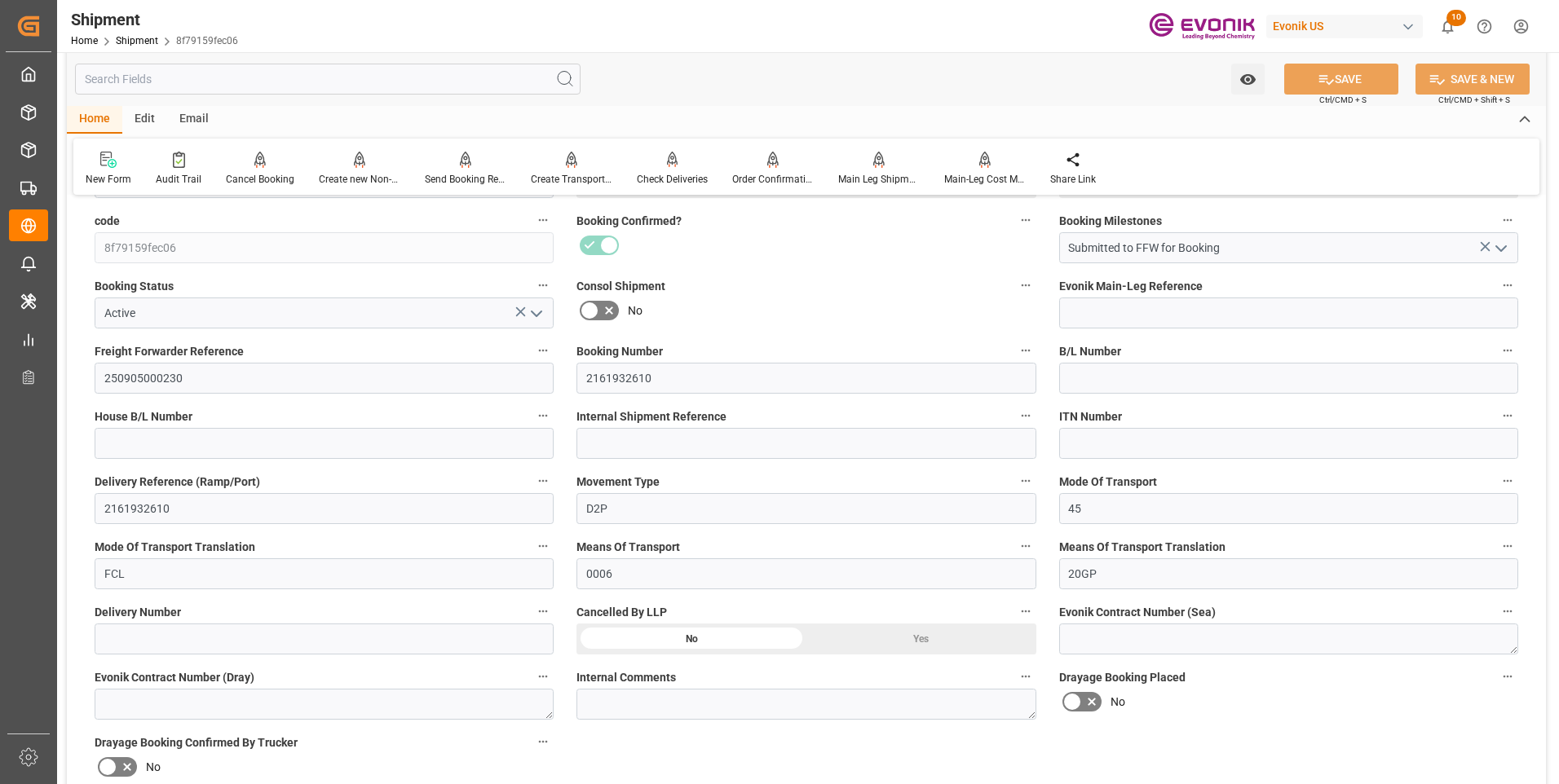
scroll to position [407, 0]
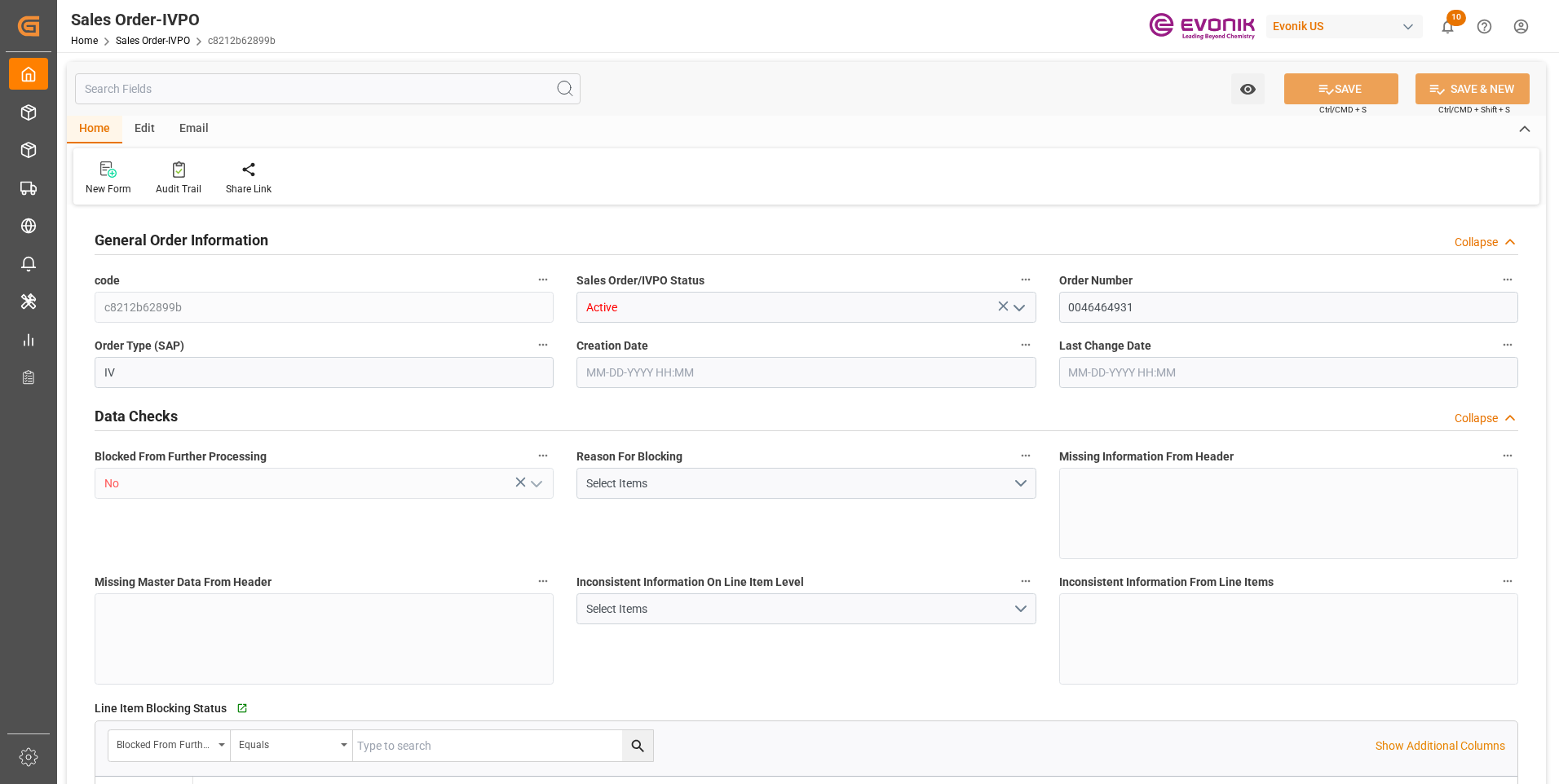
type input "GBSOU"
type input "+44 (0) 161 2304357Fax No.:"
type input "0"
type input "1"
type input "2"
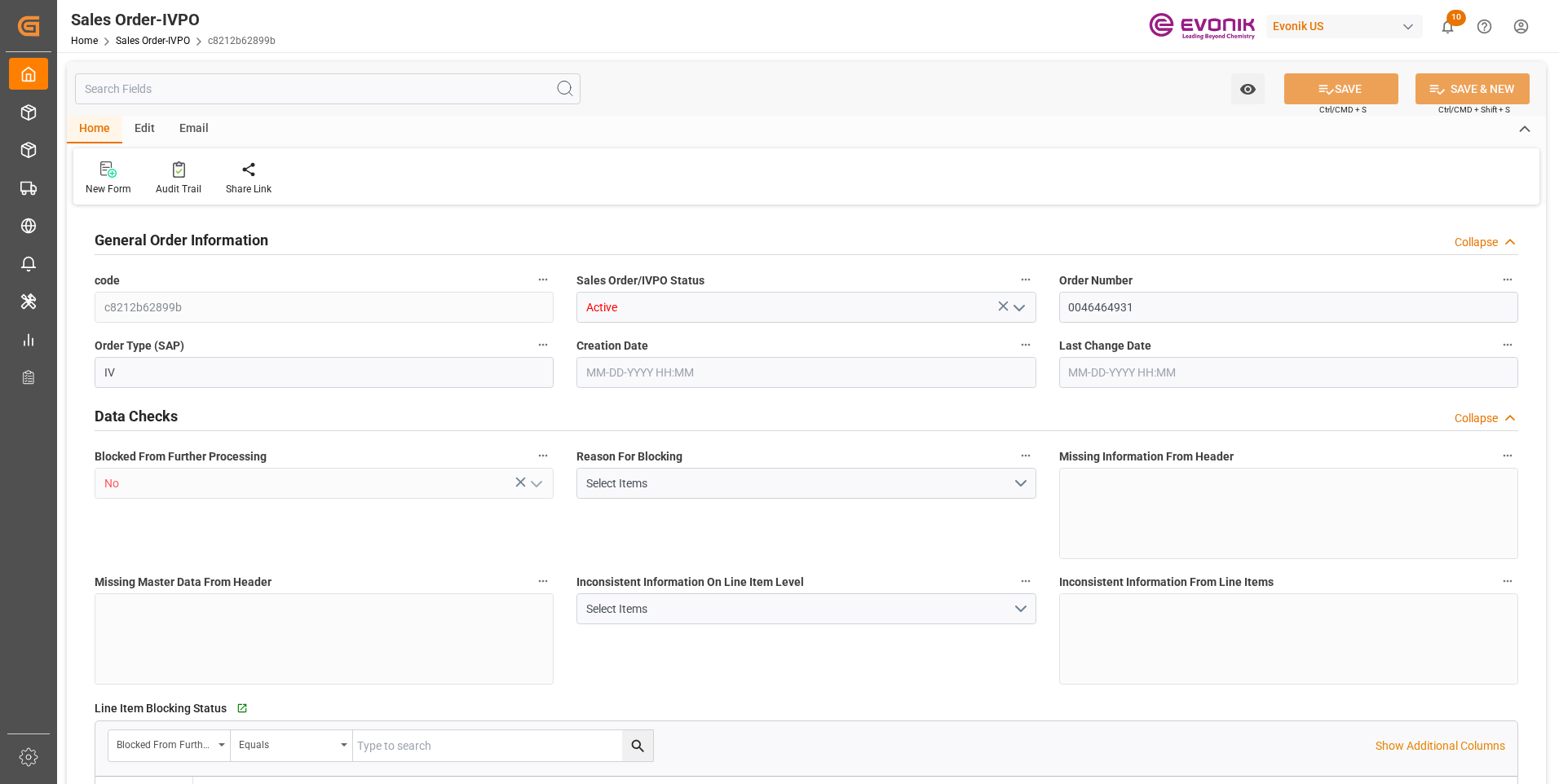
type input "2"
type input "18774"
type input "50.112"
type input "17000"
type input "30"
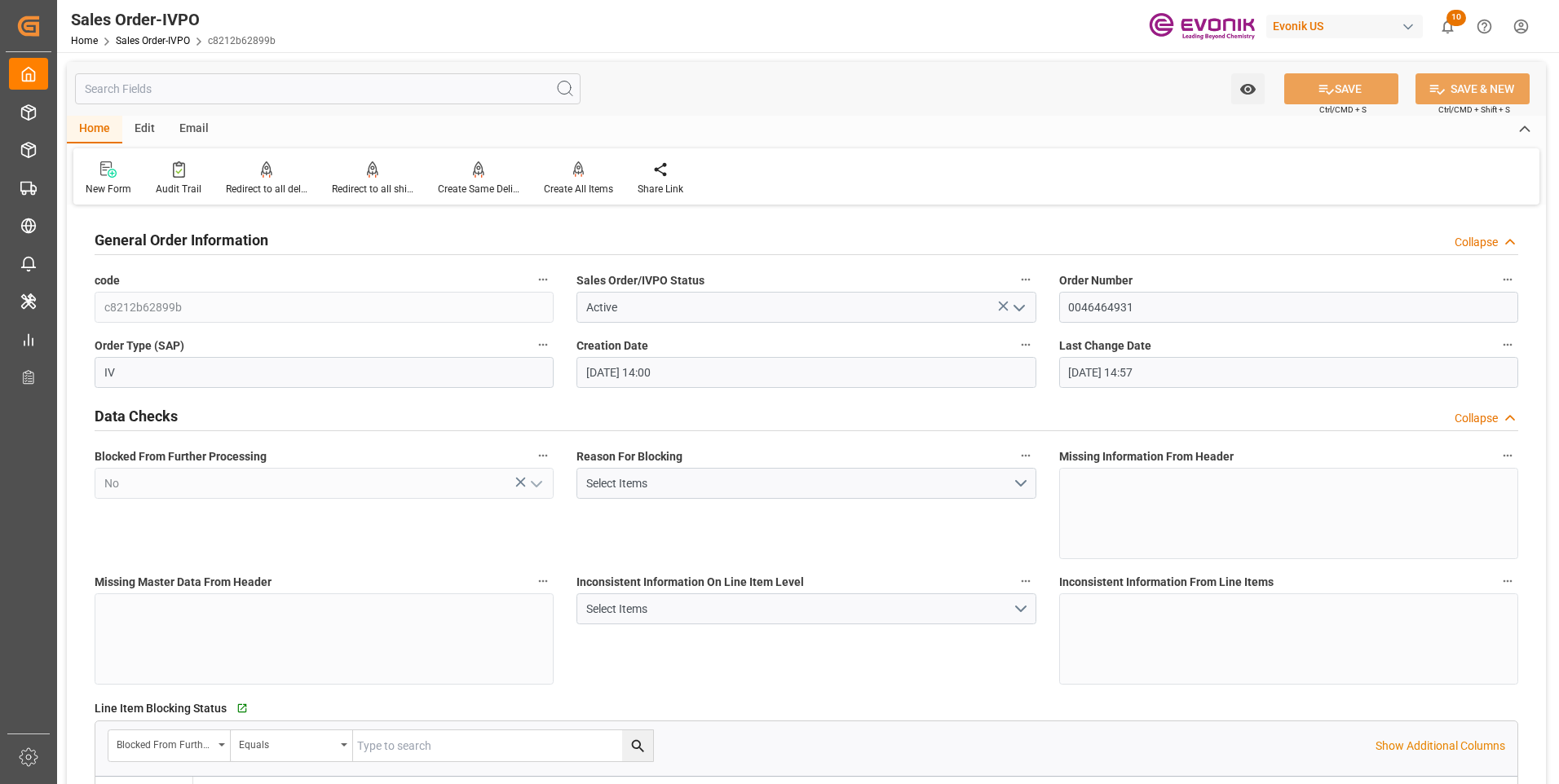
type input "07-22-2025 14:00"
type input "08-18-2025 14:57"
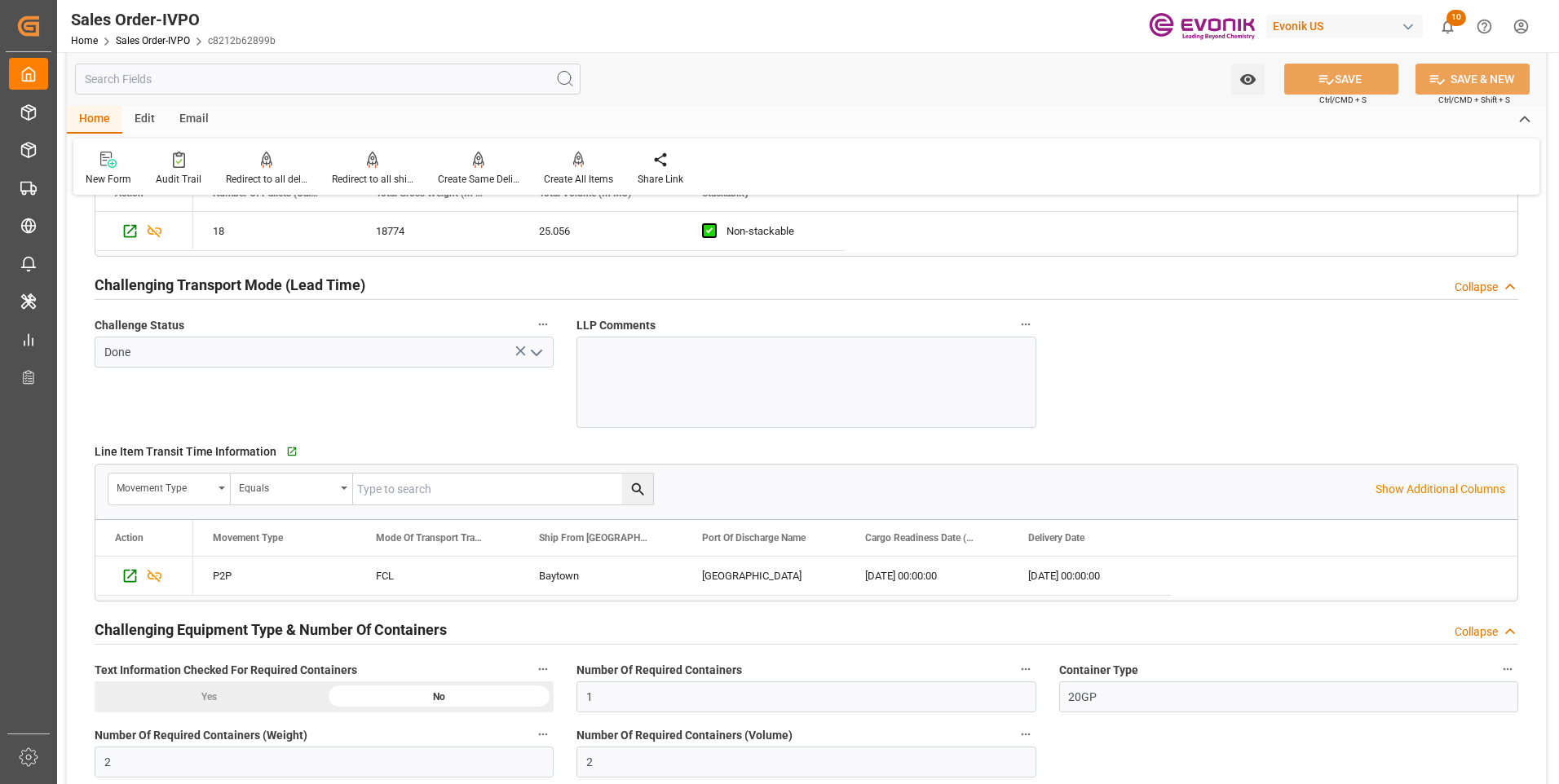
scroll to position [2607, 0]
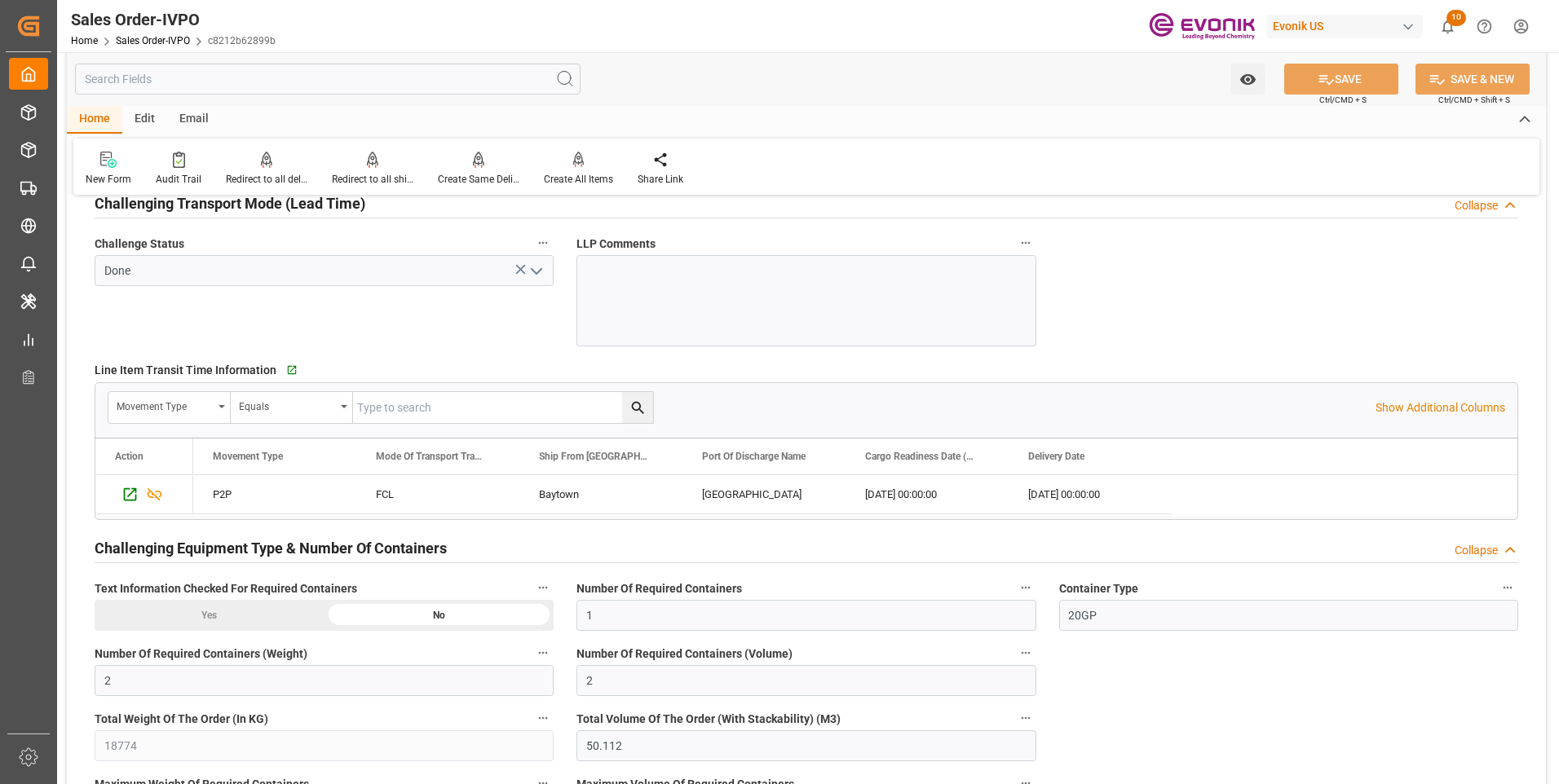
type input "+44 (0) 161 2304357Fax No.:"
